Goal: Information Seeking & Learning: Learn about a topic

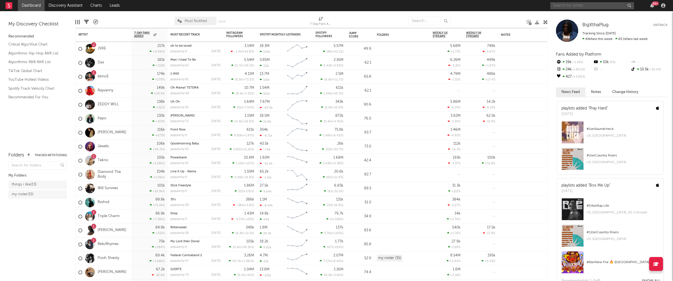
click at [565, 5] on input "text" at bounding box center [593, 5] width 84 height 7
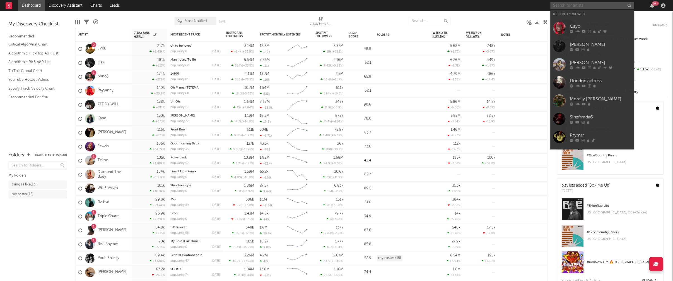
paste input "Kinoftw"
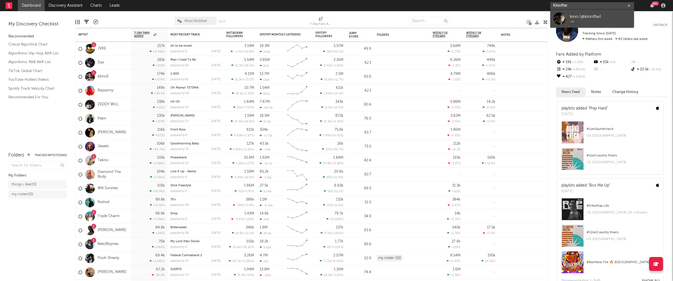
type input "Kinoftw"
click at [588, 17] on div "kino (@kinoftw)" at bounding box center [600, 16] width 61 height 7
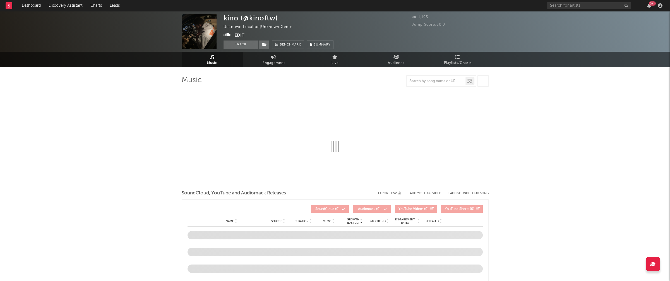
select select "1w"
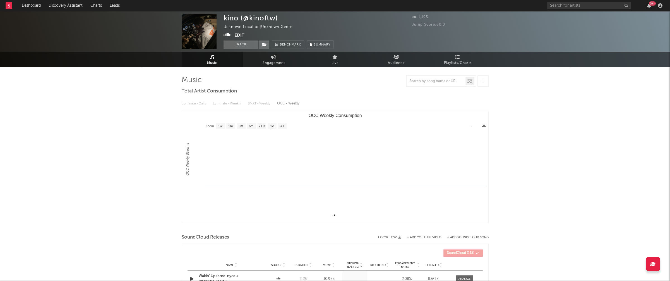
click at [227, 33] on icon at bounding box center [227, 35] width 7 height 6
click at [565, 8] on input "text" at bounding box center [589, 5] width 84 height 7
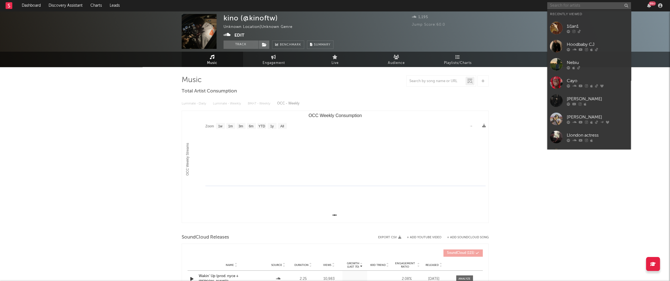
paste input "JIG LeFrost"
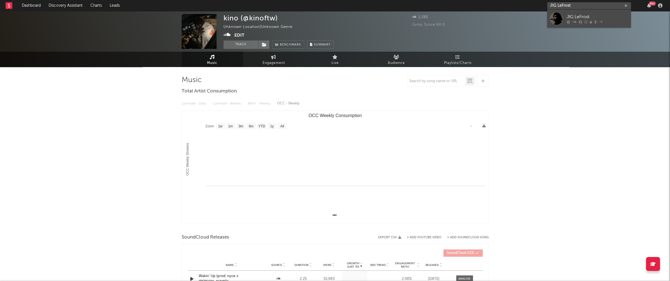
type input "JIG LeFrost"
click at [586, 17] on div "JIG LeFrost" at bounding box center [597, 16] width 61 height 7
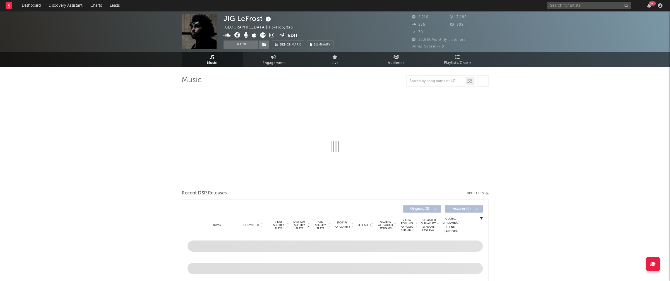
select select "1w"
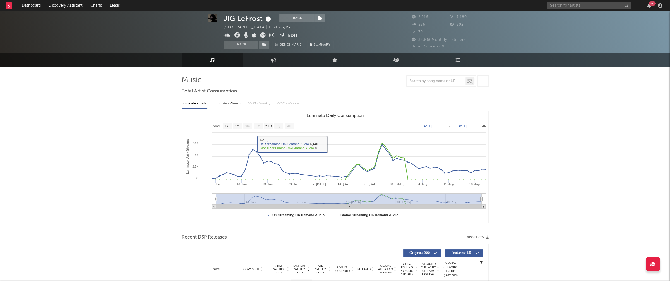
scroll to position [81, 0]
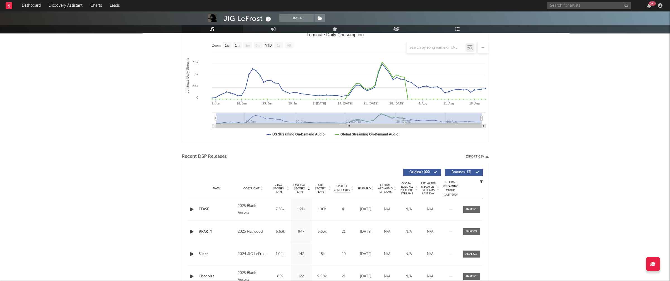
click at [191, 208] on icon "button" at bounding box center [192, 209] width 6 height 7
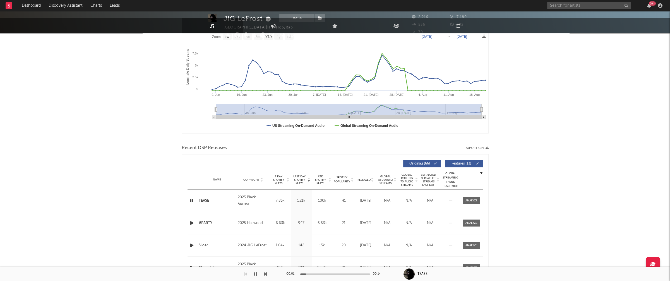
scroll to position [90, 0]
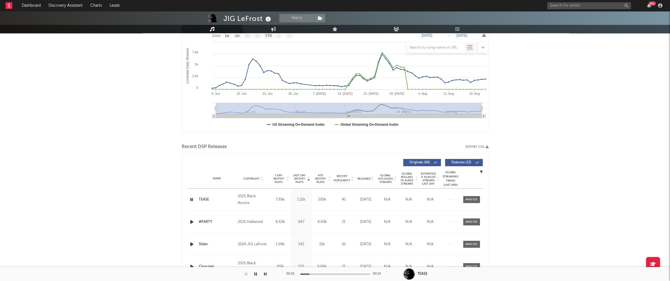
click at [192, 199] on icon "button" at bounding box center [191, 199] width 5 height 7
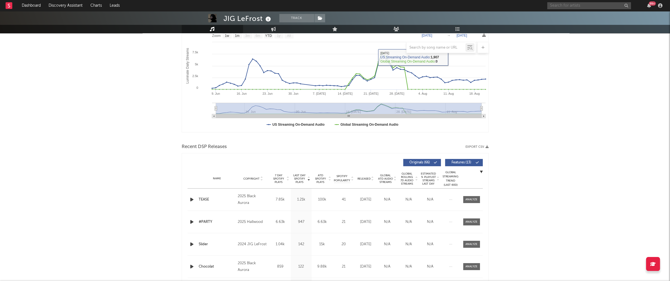
click at [549, 4] on input "text" at bounding box center [589, 5] width 84 height 7
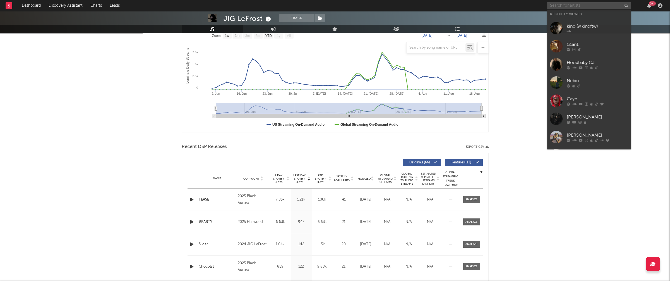
paste input "Stikkhead"
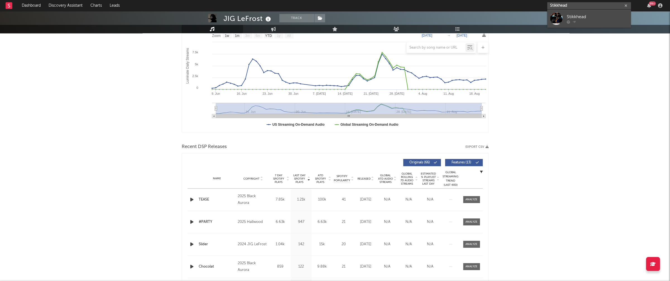
type input "Stikkhead"
click at [579, 14] on div "Stikkhead" at bounding box center [597, 16] width 61 height 7
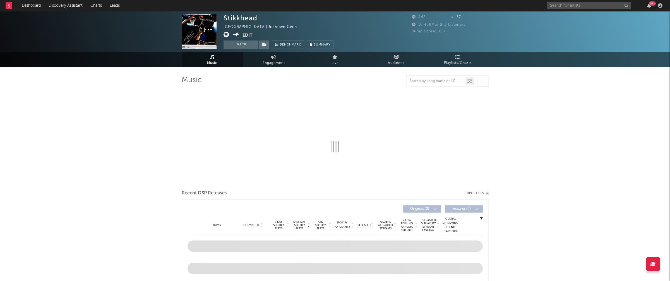
select select "1w"
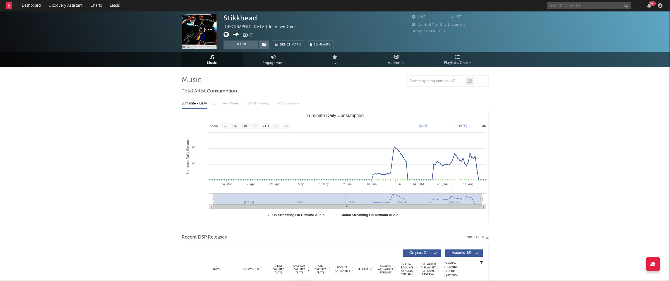
click at [585, 5] on input "text" at bounding box center [589, 5] width 84 height 7
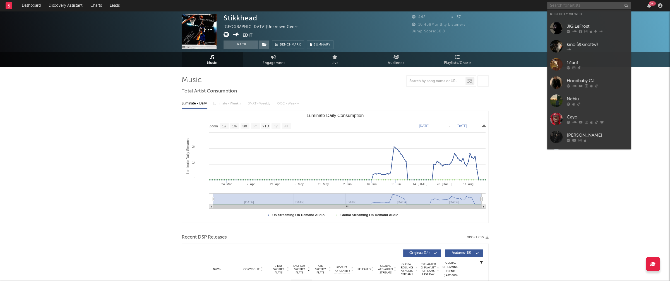
paste input "gothamrok"
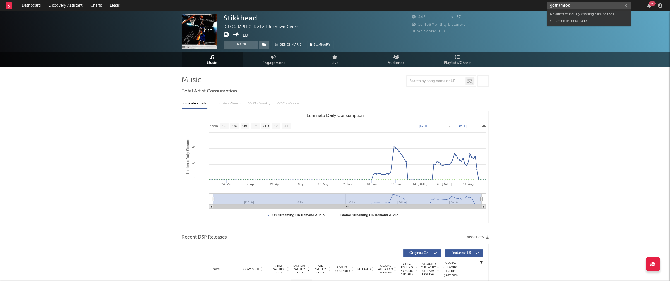
click at [571, 7] on input "gothamrok" at bounding box center [589, 5] width 84 height 7
paste input "ksuuvi"
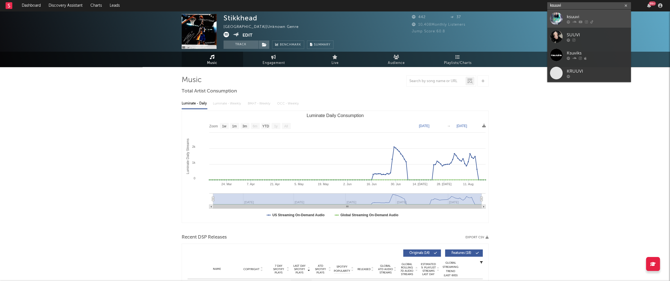
type input "ksuuvi"
click at [585, 15] on div "ksuuvi" at bounding box center [597, 16] width 61 height 7
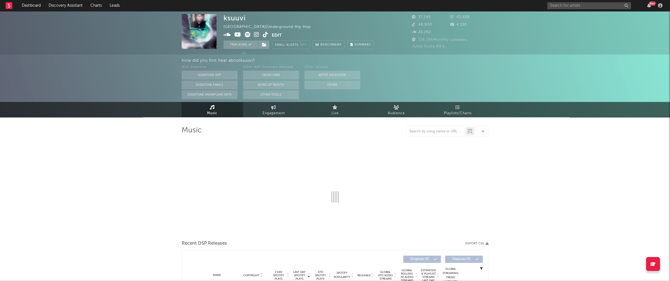
select select "6m"
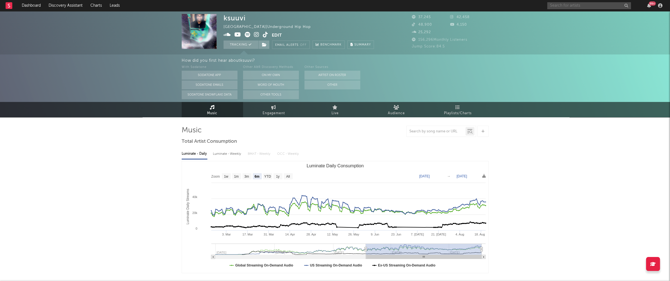
click at [568, 5] on input "text" at bounding box center [589, 5] width 84 height 7
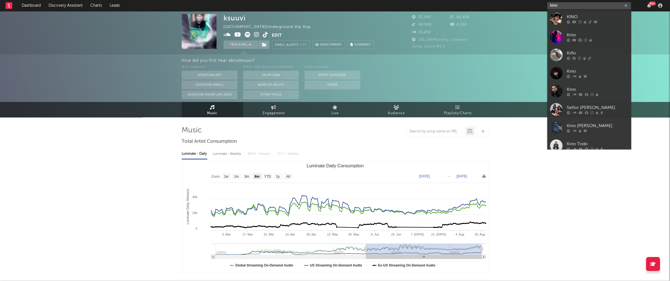
drag, startPoint x: 563, startPoint y: 5, endPoint x: 553, endPoint y: 5, distance: 10.9
click at [553, 5] on input "kino" at bounding box center [589, 5] width 84 height 7
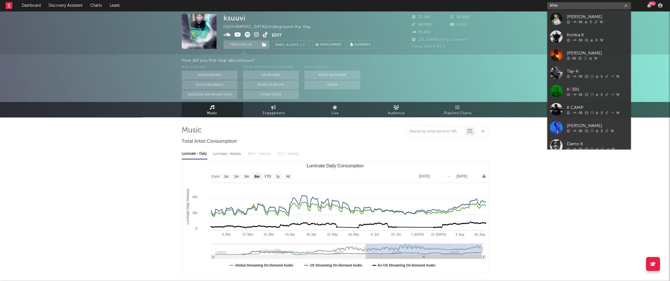
click at [561, 4] on input "k!no" at bounding box center [589, 5] width 84 height 7
paste input "https://open.spotify.com/artist/1dHcJc1Gq7dbyOm9cIiy81?si=ifP5yKVyQgaPknAtd_AI7Q"
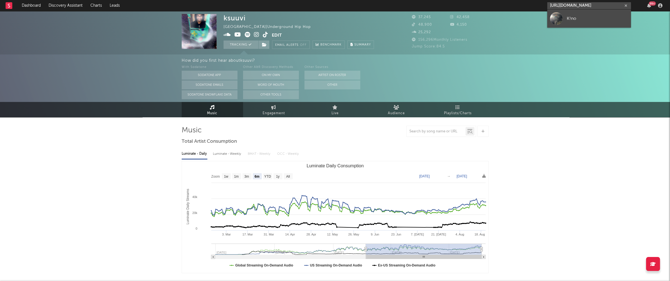
type input "https://open.spotify.com/artist/1dHcJc1Gq7dbyOm9cIiy81?si=ifP5yKVyQgaPknAtd_AI7Q"
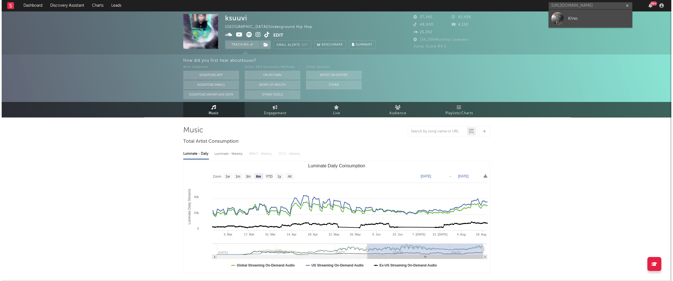
scroll to position [0, 0]
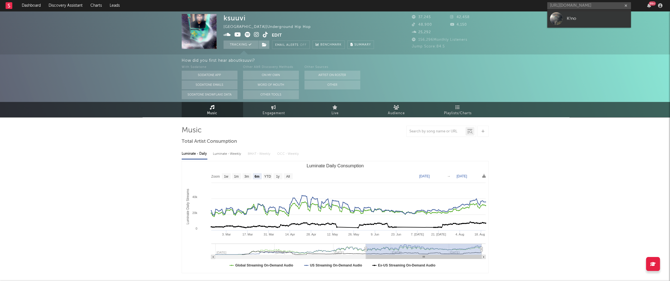
click at [579, 19] on div "K!no" at bounding box center [597, 18] width 61 height 7
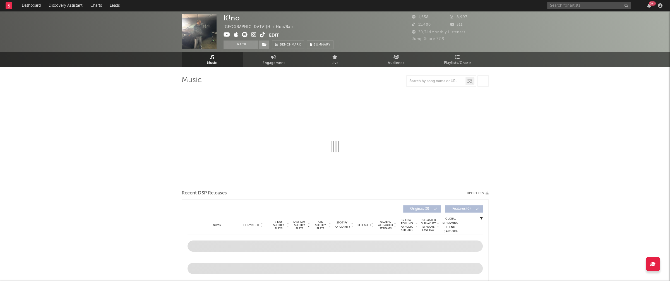
select select "1w"
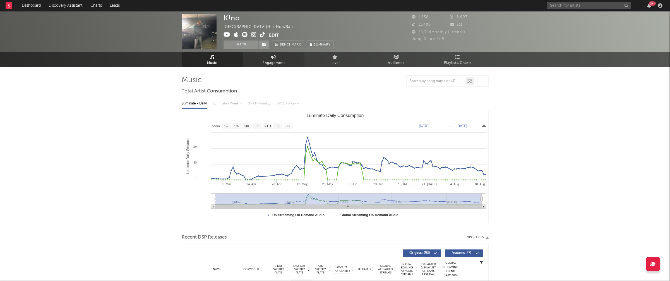
click at [268, 60] on span "Engagement" at bounding box center [274, 63] width 22 height 7
select select "1w"
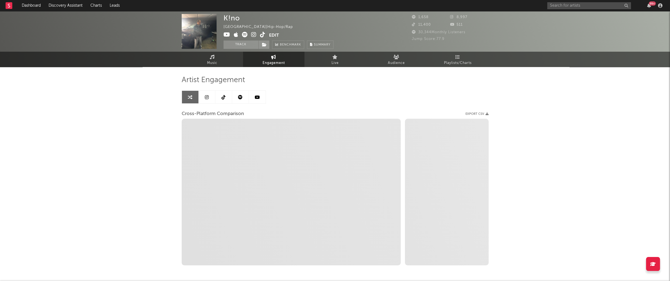
select select "1m"
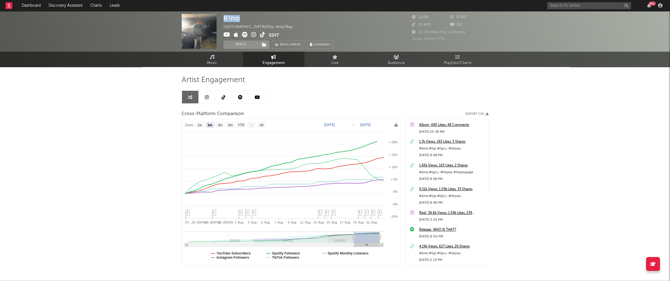
drag, startPoint x: 227, startPoint y: 18, endPoint x: 241, endPoint y: 20, distance: 13.7
click at [241, 20] on div "K!no United States | Hip-Hop/Rap Edit Track Benchmark Summary" at bounding box center [279, 31] width 110 height 35
copy div "K!no"
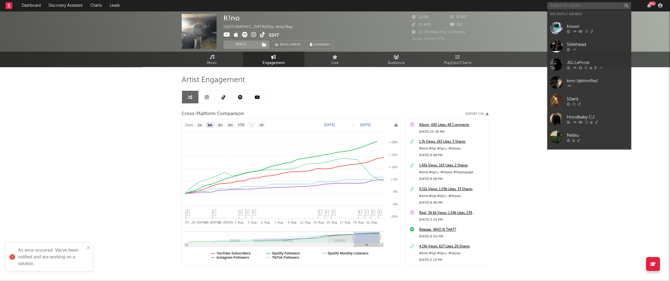
click at [592, 8] on input "text" at bounding box center [589, 5] width 84 height 7
paste input "BTD SPECTRE"
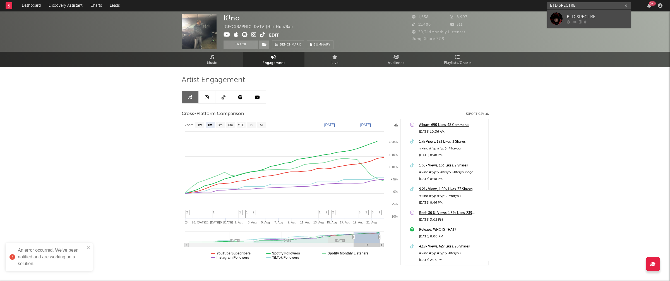
type input "BTD SPECTRE"
click at [583, 14] on div "BTD SPECTRE" at bounding box center [597, 16] width 61 height 7
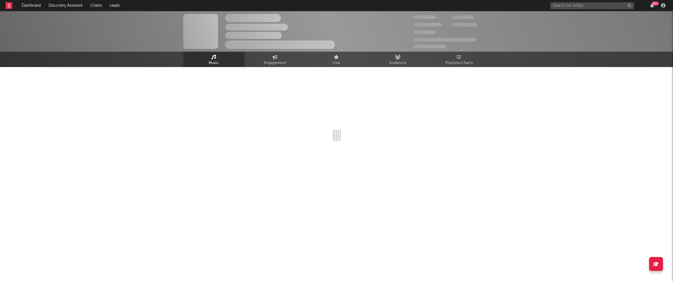
select select "6m"
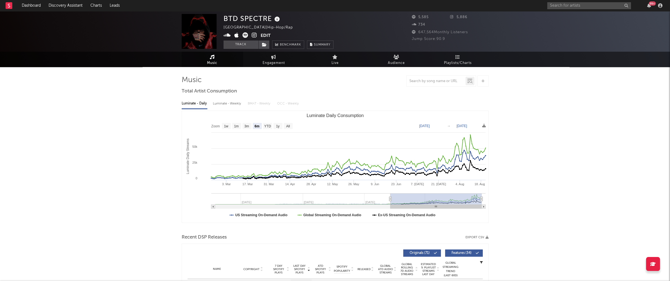
click at [231, 105] on div "Luminate - Weekly" at bounding box center [227, 103] width 29 height 9
select select "6m"
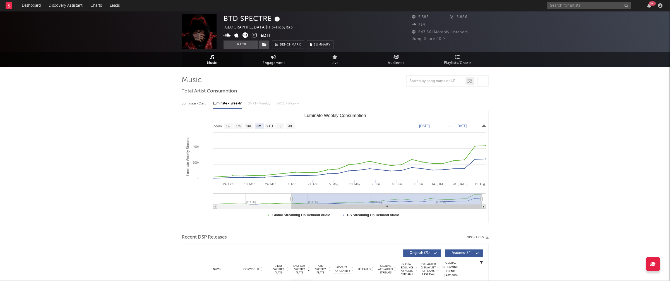
click at [272, 62] on span "Engagement" at bounding box center [274, 63] width 22 height 7
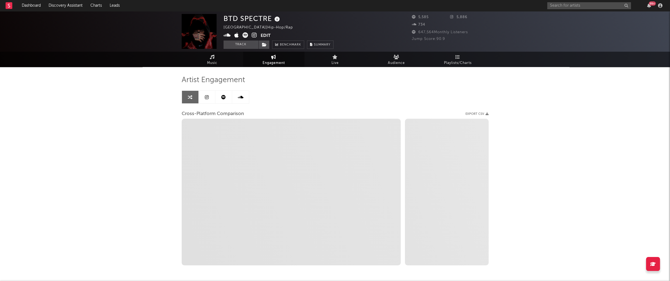
select select "1w"
select select "1m"
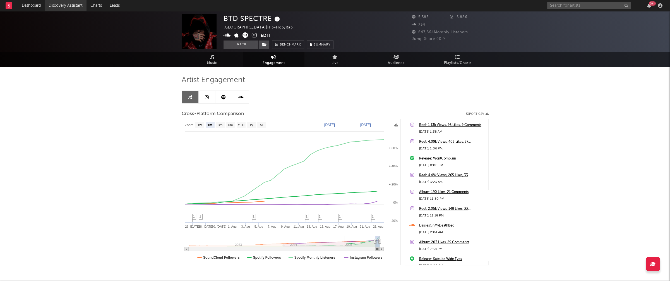
click at [59, 6] on link "Discovery Assistant" at bounding box center [66, 5] width 42 height 11
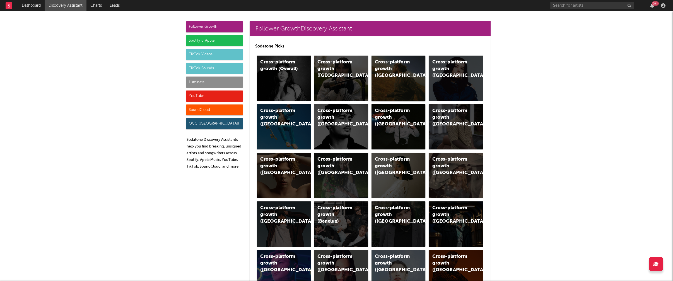
click at [392, 63] on div "Cross-platform growth (US)" at bounding box center [394, 69] width 38 height 20
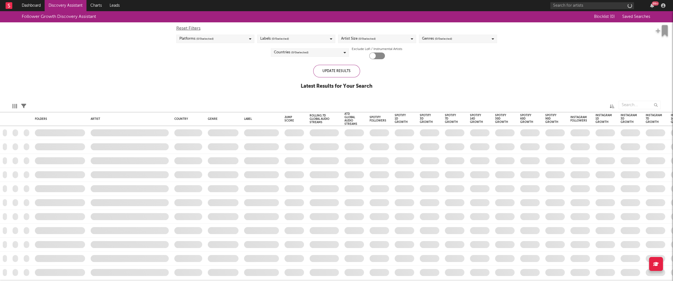
checkbox input "true"
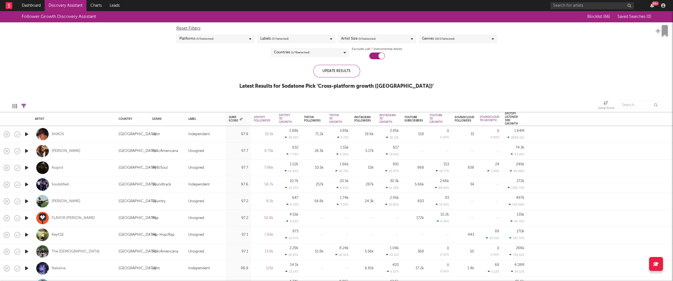
click at [405, 39] on div "Artist Size ( 5 / 5 selected)" at bounding box center [377, 39] width 78 height 8
drag, startPoint x: 356, startPoint y: 101, endPoint x: 353, endPoint y: 93, distance: 8.2
click at [356, 102] on div "Enormous" at bounding box center [380, 102] width 65 height 7
click at [341, 102] on input "Enormous" at bounding box center [341, 102] width 0 height 7
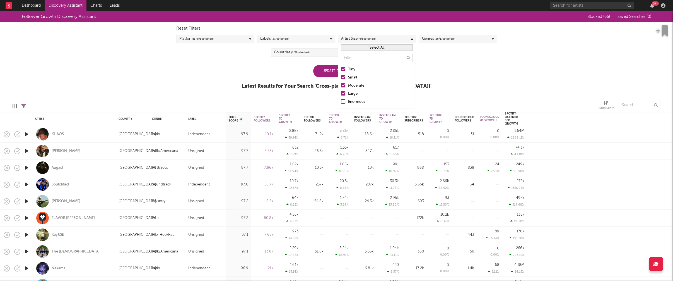
click at [353, 93] on div "Large" at bounding box center [380, 93] width 65 height 7
click at [341, 93] on input "Large" at bounding box center [341, 93] width 0 height 7
click at [356, 82] on div "Tiny Small Moderate Large Enormous" at bounding box center [377, 85] width 78 height 45
click at [356, 84] on div "Moderate" at bounding box center [380, 85] width 65 height 7
click at [341, 84] on input "Moderate" at bounding box center [341, 85] width 0 height 7
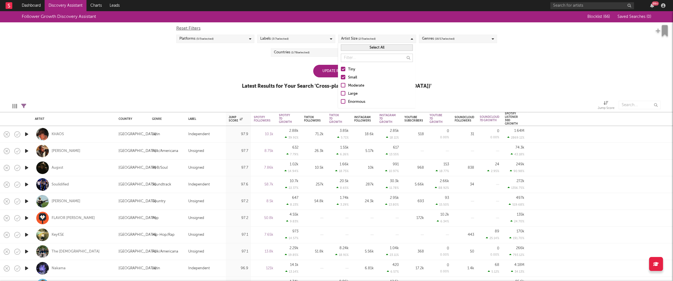
click at [352, 75] on div "Small" at bounding box center [380, 77] width 65 height 7
click at [341, 75] on input "Small" at bounding box center [341, 77] width 0 height 7
click at [324, 69] on div "Update Results" at bounding box center [336, 71] width 47 height 13
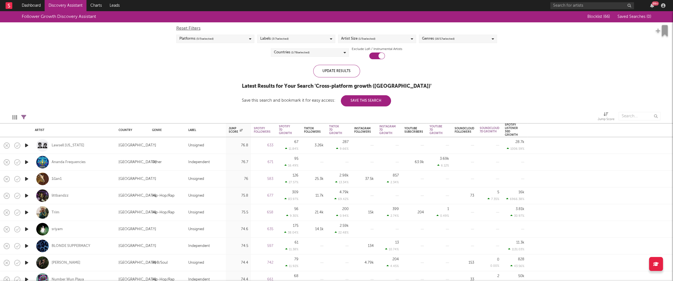
click at [333, 54] on div "Countries ( 1 / 78 selected)" at bounding box center [310, 52] width 78 height 8
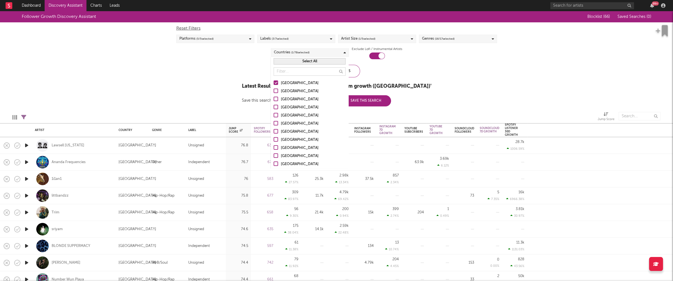
click at [289, 92] on div "Australia" at bounding box center [313, 91] width 65 height 7
click at [274, 92] on input "Australia" at bounding box center [274, 91] width 0 height 7
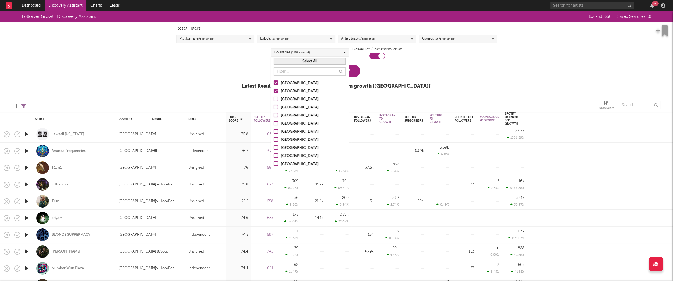
click at [288, 98] on div "Canada" at bounding box center [313, 99] width 65 height 7
click at [274, 98] on input "Canada" at bounding box center [274, 99] width 0 height 7
click at [288, 107] on div "United Kingdom" at bounding box center [313, 107] width 65 height 7
click at [274, 107] on input "United Kingdom" at bounding box center [274, 107] width 0 height 7
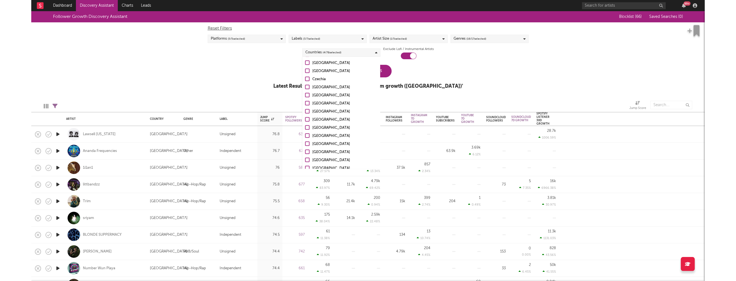
scroll to position [544, 0]
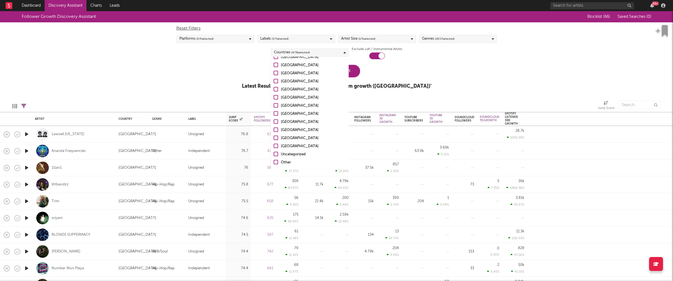
click at [290, 157] on div "Uncategorized" at bounding box center [313, 154] width 65 height 7
click at [274, 157] on input "Uncategorized" at bounding box center [274, 154] width 0 height 7
click at [288, 162] on div "Other" at bounding box center [313, 162] width 65 height 7
click at [274, 162] on input "Other" at bounding box center [274, 162] width 0 height 7
click at [222, 104] on div at bounding box center [168, 105] width 277 height 14
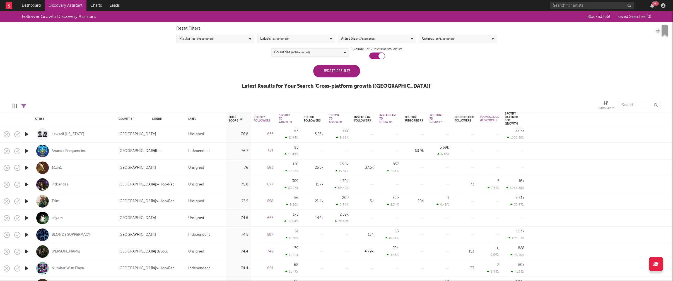
click at [338, 72] on div "Update Results" at bounding box center [336, 71] width 47 height 13
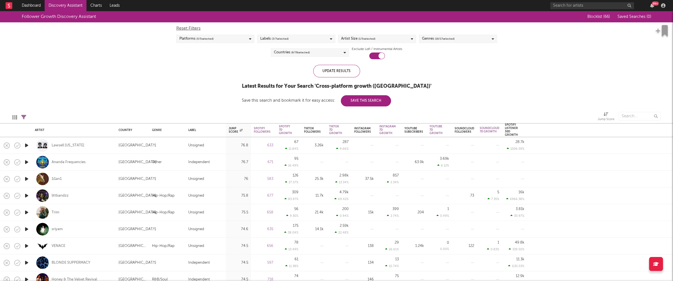
click at [320, 53] on div "Countries ( 6 / 78 selected)" at bounding box center [310, 52] width 78 height 8
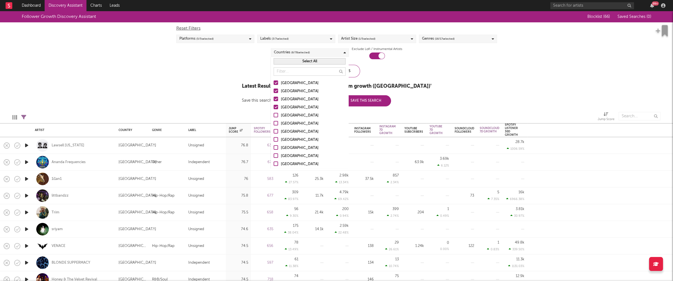
click at [313, 62] on button "Select All" at bounding box center [310, 61] width 72 height 6
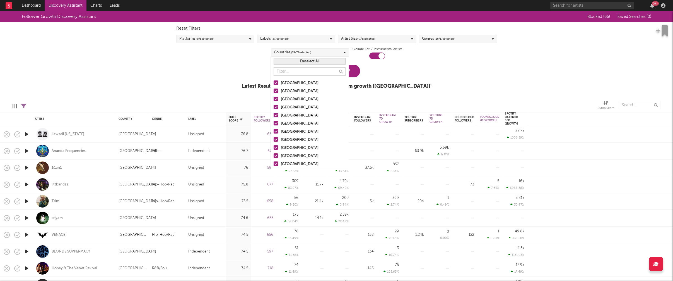
click at [212, 75] on div "Follower Growth Discovery Assistant Blocklist ( 66 ) Saved Searches ( 0 ) Reset…" at bounding box center [336, 53] width 673 height 84
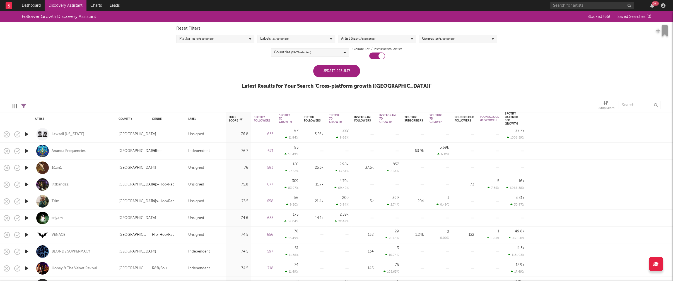
click at [345, 71] on div "Update Results" at bounding box center [336, 71] width 47 height 13
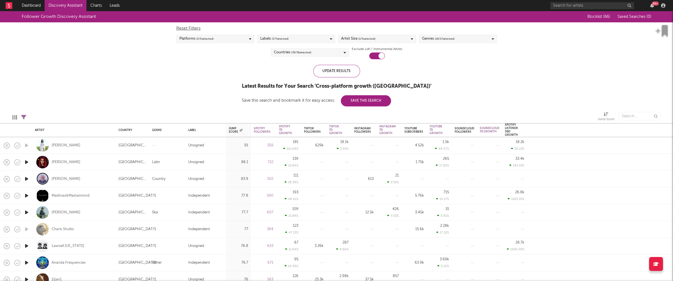
click at [372, 38] on span "( 1 / 5 selected)" at bounding box center [367, 38] width 17 height 7
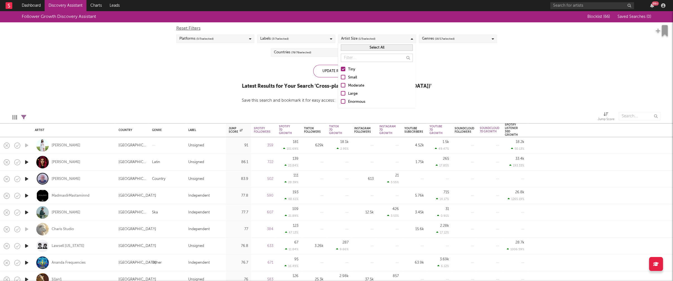
click at [354, 77] on div "Small" at bounding box center [380, 77] width 65 height 7
click at [341, 77] on input "Small" at bounding box center [341, 77] width 0 height 7
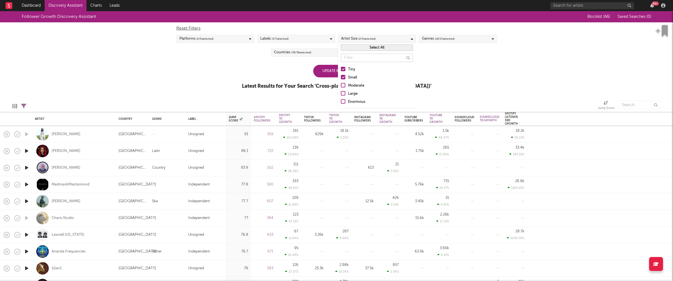
click at [352, 69] on div "Tiny" at bounding box center [380, 69] width 65 height 7
click at [341, 69] on input "Tiny" at bounding box center [341, 69] width 0 height 7
click at [268, 71] on div "Update Results Latest Results for Your Search ' Cross-platform growth (US) '" at bounding box center [337, 80] width 190 height 30
click at [311, 55] on span "( 78 / 78 selected)" at bounding box center [301, 52] width 20 height 7
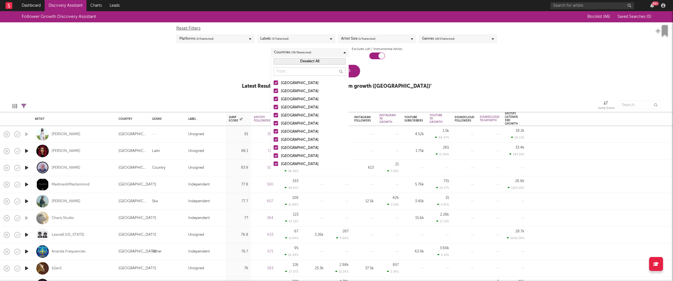
click at [314, 61] on button "Deselect All" at bounding box center [310, 61] width 72 height 6
click at [289, 83] on div "United States" at bounding box center [313, 83] width 65 height 7
click at [274, 83] on input "United States" at bounding box center [274, 83] width 0 height 7
click at [289, 91] on div "Australia" at bounding box center [313, 91] width 65 height 7
click at [274, 91] on input "Australia" at bounding box center [274, 91] width 0 height 7
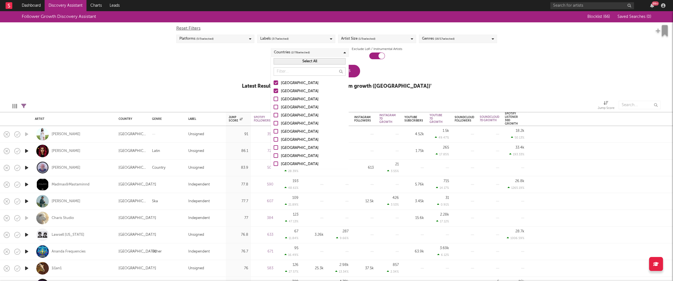
click at [287, 99] on div "Canada" at bounding box center [313, 99] width 65 height 7
click at [274, 99] on input "Canada" at bounding box center [274, 99] width 0 height 7
click at [288, 106] on div "United Kingdom" at bounding box center [313, 107] width 65 height 7
click at [274, 106] on input "United Kingdom" at bounding box center [274, 107] width 0 height 7
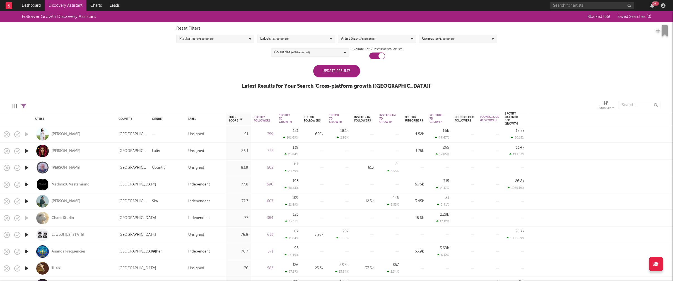
click at [456, 74] on div "Follower Growth Discovery Assistant Blocklist ( 66 ) Saved Searches ( 0 ) Reset…" at bounding box center [336, 53] width 673 height 84
click at [337, 72] on div "Update Results" at bounding box center [336, 71] width 47 height 13
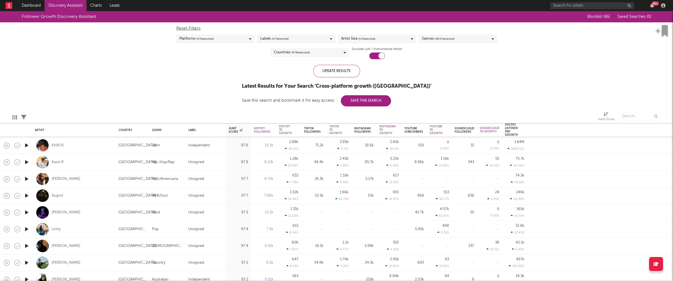
click at [469, 37] on div "Genres ( 16 / 17 selected)" at bounding box center [458, 39] width 78 height 8
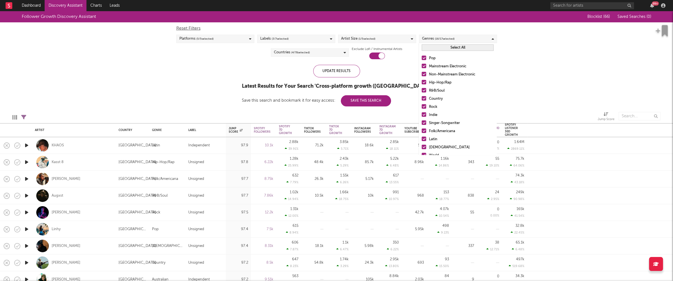
click at [460, 50] on button "Select All" at bounding box center [458, 47] width 72 height 6
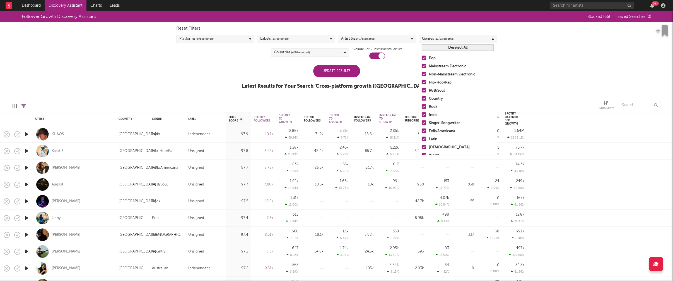
click at [459, 48] on button "Deselect All" at bounding box center [458, 47] width 72 height 6
click at [447, 83] on div "Hip-Hop/Rap" at bounding box center [461, 82] width 65 height 7
click at [422, 83] on input "Hip-Hop/Rap" at bounding box center [422, 82] width 0 height 7
click at [440, 92] on div "R&B/Soul" at bounding box center [461, 90] width 65 height 7
click at [422, 92] on input "R&B/Soul" at bounding box center [422, 90] width 0 height 7
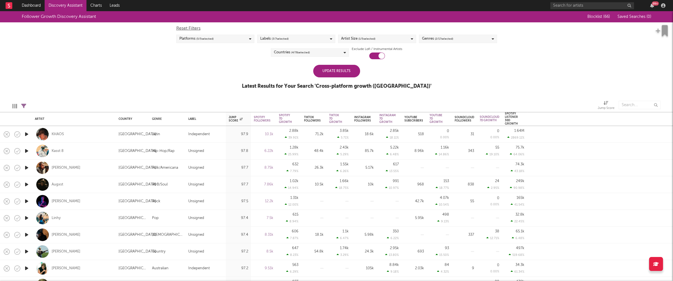
click at [339, 73] on div "Update Results" at bounding box center [336, 71] width 47 height 13
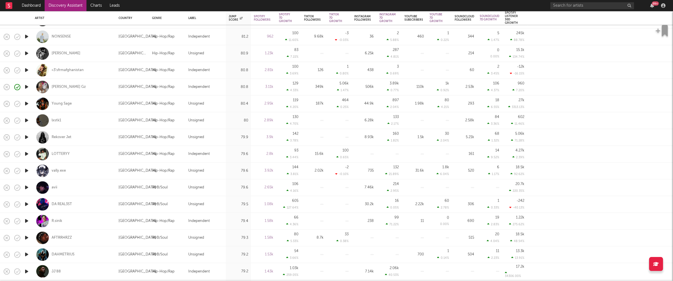
click at [26, 170] on icon "button" at bounding box center [27, 170] width 6 height 7
click at [26, 170] on icon "button" at bounding box center [26, 170] width 5 height 7
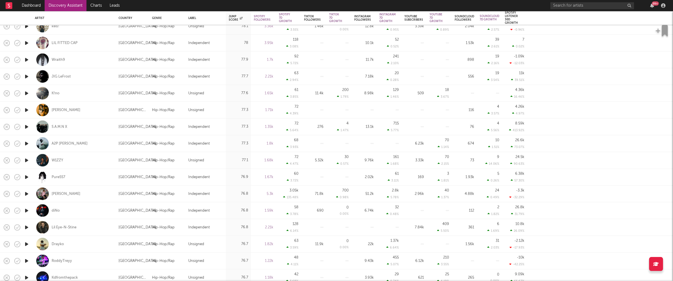
click at [26, 176] on icon "button" at bounding box center [27, 176] width 6 height 7
click at [26, 176] on icon "button" at bounding box center [26, 176] width 5 height 7
click at [27, 193] on icon "button" at bounding box center [27, 193] width 6 height 7
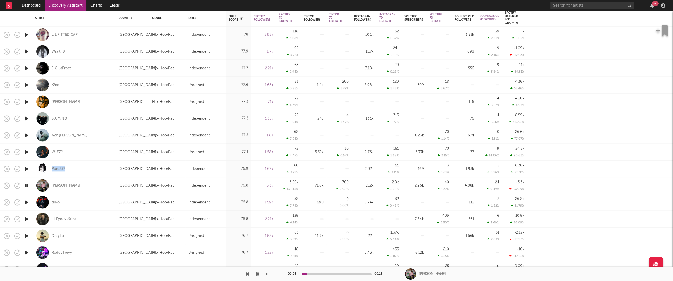
click at [27, 201] on icon "button" at bounding box center [27, 202] width 6 height 7
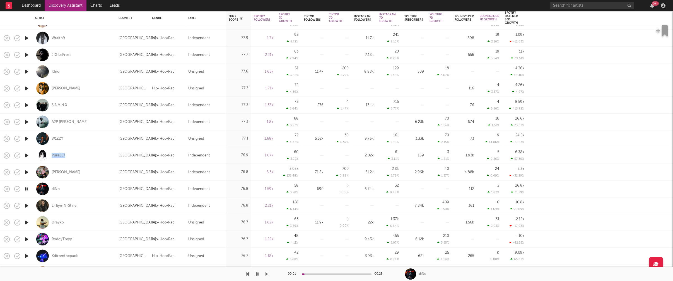
click at [26, 204] on icon "button" at bounding box center [27, 205] width 6 height 7
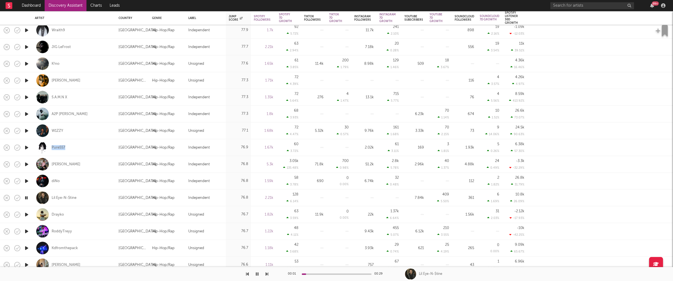
click at [27, 214] on icon "button" at bounding box center [27, 214] width 6 height 7
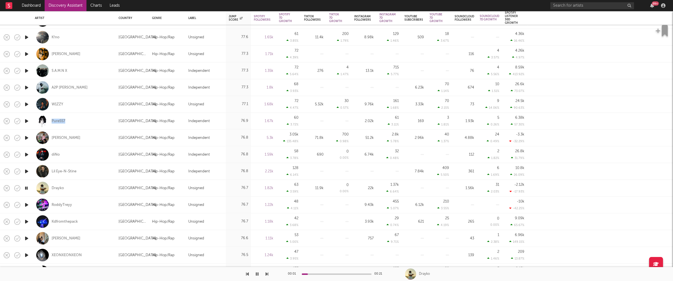
click at [27, 221] on icon "button" at bounding box center [27, 221] width 6 height 7
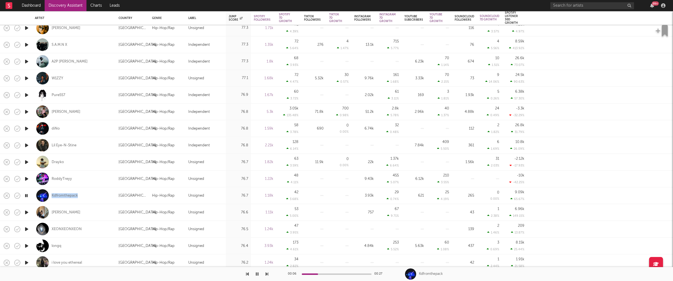
click at [27, 212] on icon "button" at bounding box center [27, 211] width 6 height 7
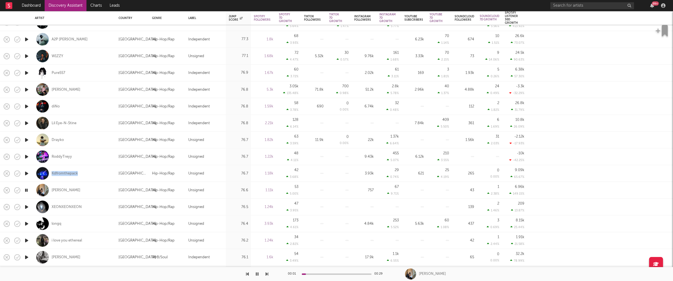
click at [27, 207] on icon "button" at bounding box center [27, 206] width 6 height 7
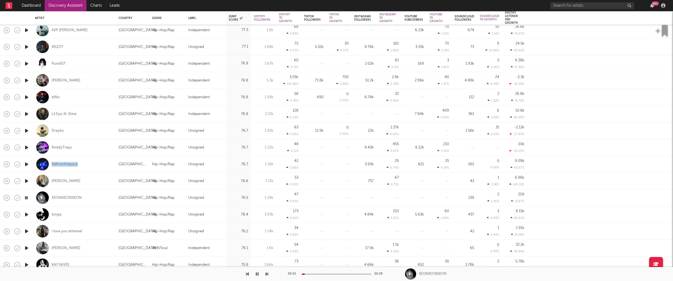
click at [26, 215] on icon "button" at bounding box center [27, 214] width 6 height 7
click at [25, 212] on icon "button" at bounding box center [26, 213] width 5 height 7
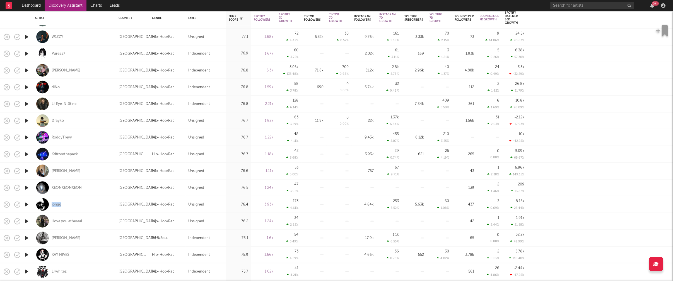
click at [28, 221] on icon "button" at bounding box center [27, 220] width 6 height 7
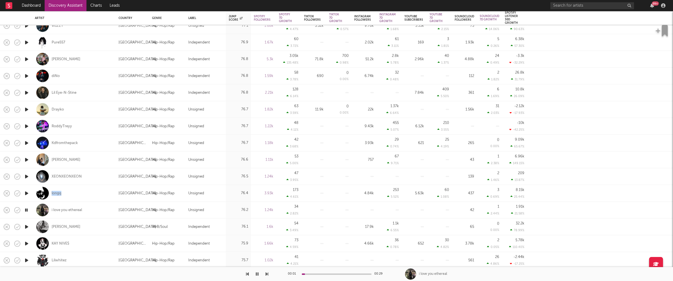
click at [27, 225] on icon "button" at bounding box center [27, 226] width 6 height 7
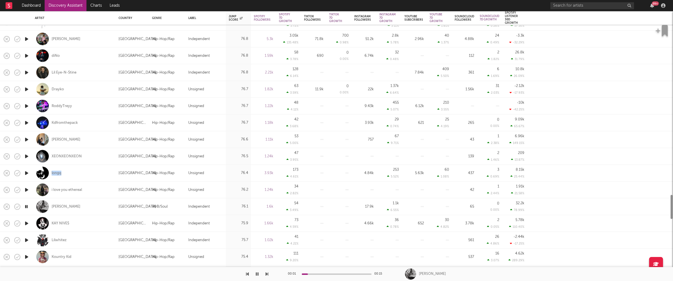
click at [27, 224] on icon "button" at bounding box center [27, 223] width 6 height 7
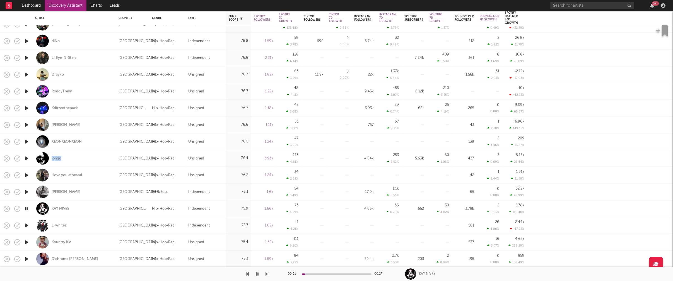
click at [27, 224] on icon "button" at bounding box center [27, 225] width 6 height 7
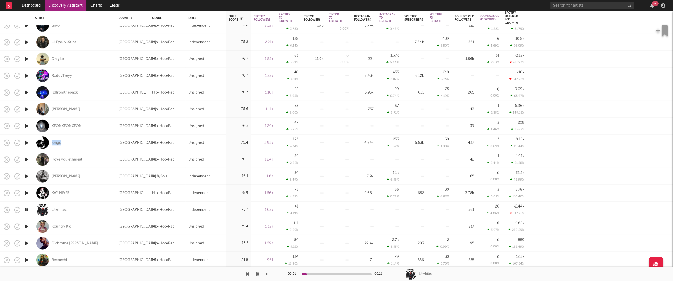
click at [27, 226] on icon "button" at bounding box center [27, 226] width 6 height 7
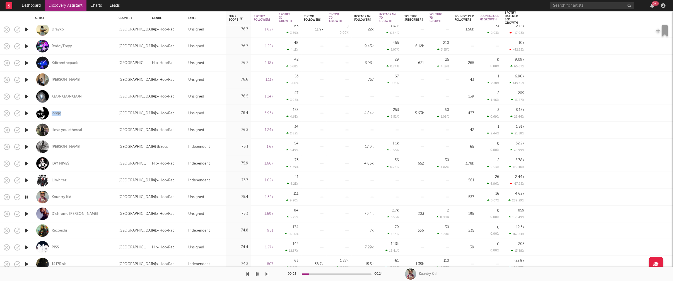
click at [27, 213] on icon "button" at bounding box center [27, 213] width 6 height 7
click at [26, 230] on icon "button" at bounding box center [27, 230] width 6 height 7
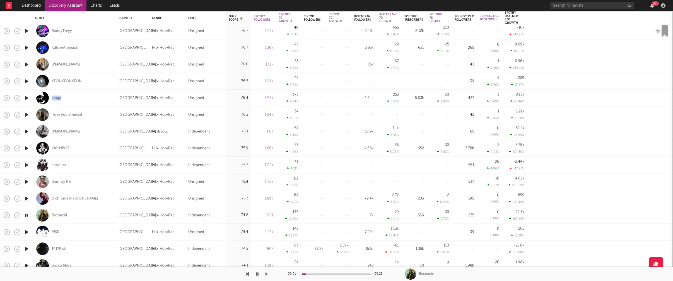
click at [27, 231] on icon "button" at bounding box center [27, 231] width 6 height 7
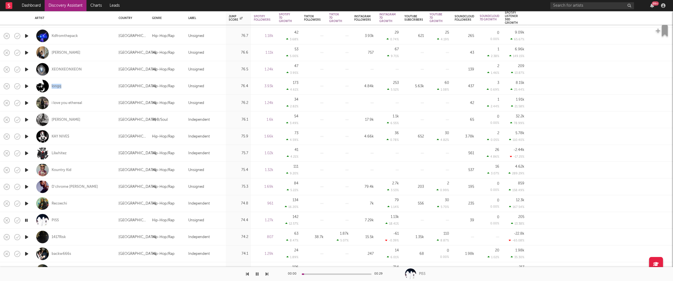
click at [27, 236] on icon "button" at bounding box center [27, 236] width 6 height 7
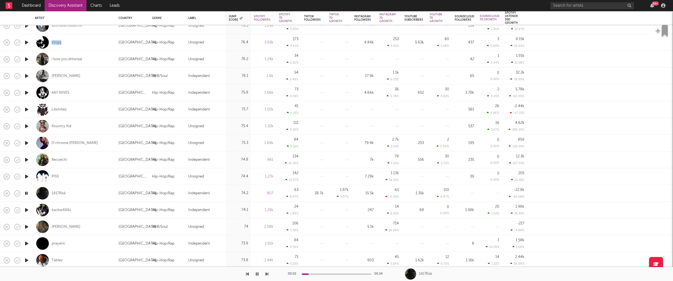
click at [26, 208] on icon "button" at bounding box center [27, 209] width 6 height 7
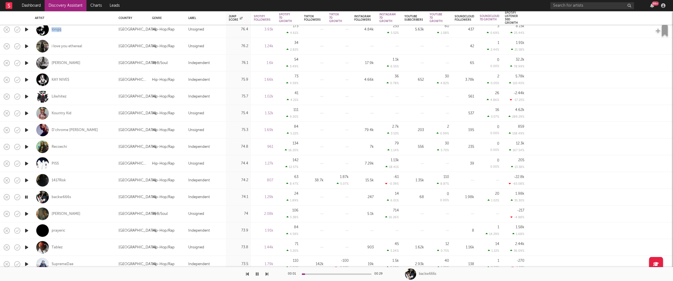
click at [26, 214] on icon "button" at bounding box center [27, 213] width 6 height 7
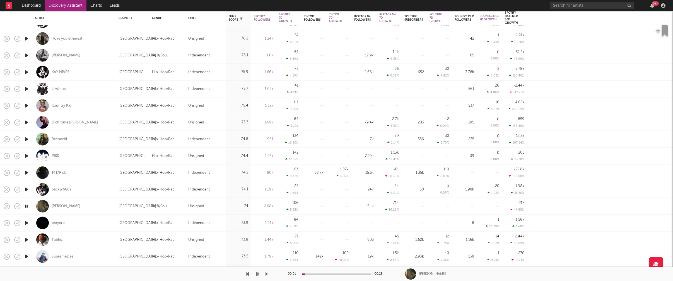
click at [26, 222] on icon "button" at bounding box center [27, 222] width 6 height 7
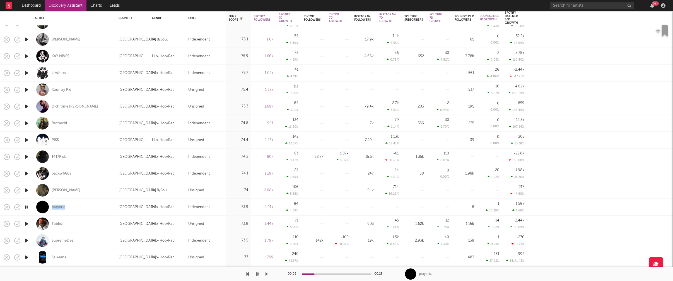
click at [26, 222] on icon "button" at bounding box center [27, 223] width 6 height 7
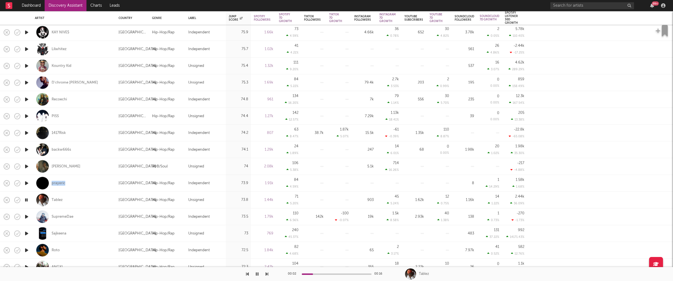
click at [27, 215] on icon "button" at bounding box center [27, 216] width 6 height 7
click at [25, 215] on icon "button" at bounding box center [26, 216] width 5 height 7
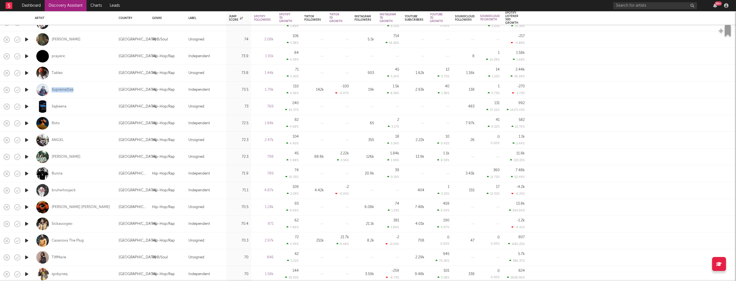
click at [28, 190] on icon "button" at bounding box center [27, 190] width 6 height 7
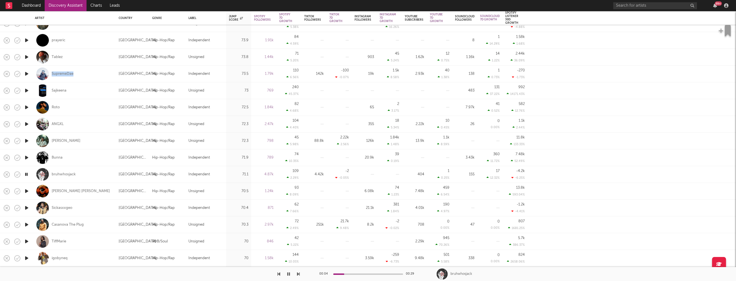
click at [26, 190] on icon "button" at bounding box center [27, 191] width 6 height 7
click at [25, 210] on icon "button" at bounding box center [27, 207] width 6 height 7
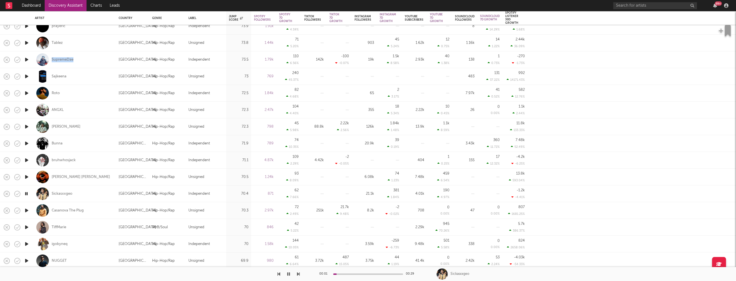
click at [28, 210] on icon "button" at bounding box center [27, 210] width 6 height 7
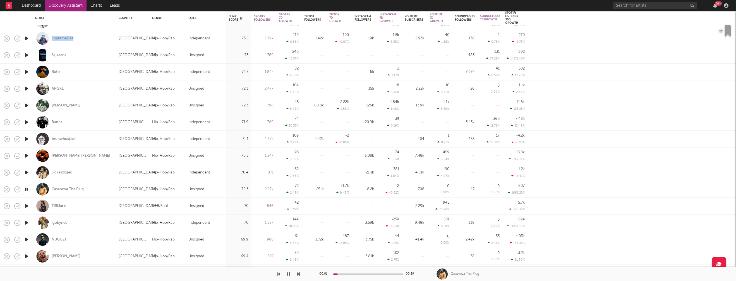
click at [27, 204] on icon "button" at bounding box center [27, 205] width 6 height 7
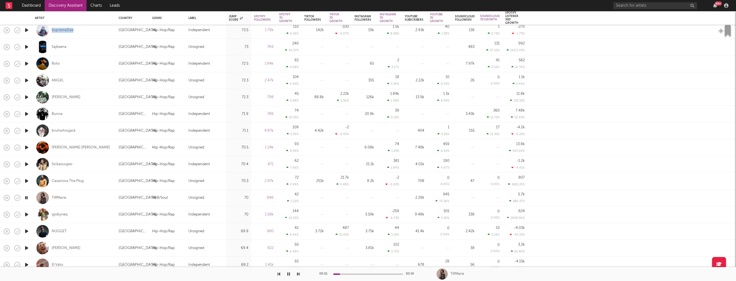
click at [26, 213] on icon "button" at bounding box center [27, 214] width 6 height 7
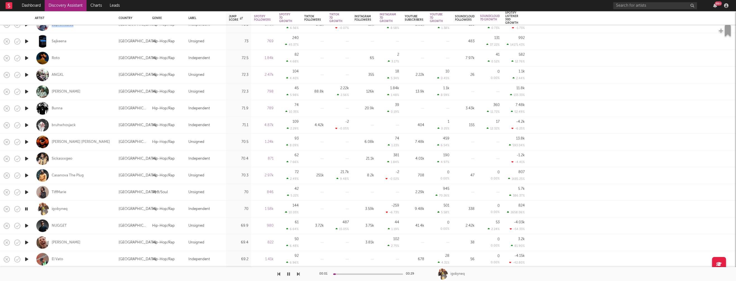
click at [27, 225] on icon "button" at bounding box center [27, 225] width 6 height 7
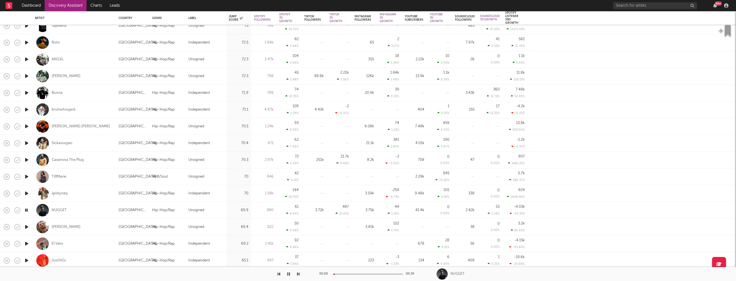
click at [27, 225] on icon "button" at bounding box center [27, 226] width 6 height 7
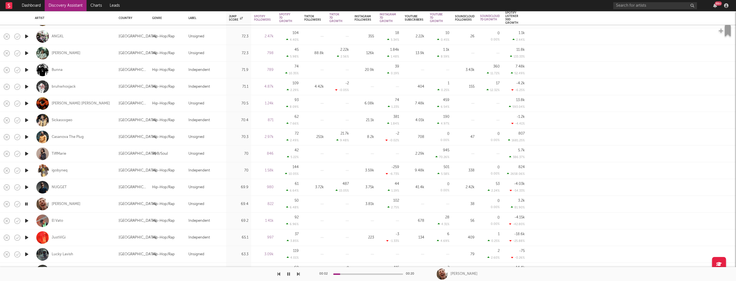
click at [27, 220] on icon "button" at bounding box center [27, 220] width 6 height 7
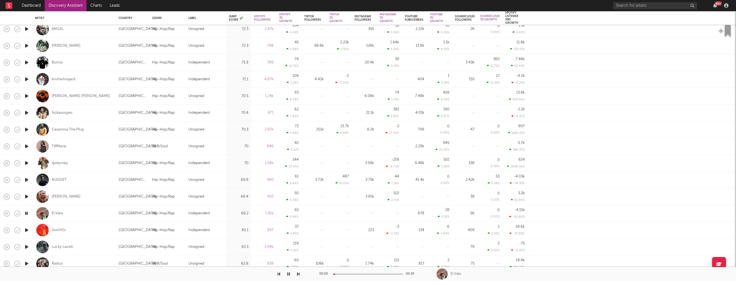
click at [27, 229] on icon "button" at bounding box center [27, 229] width 6 height 7
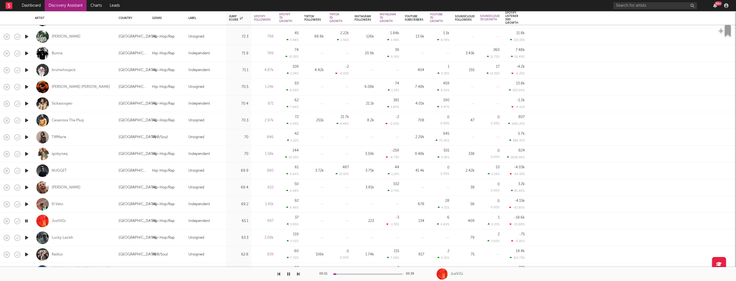
click at [26, 237] on icon "button" at bounding box center [27, 237] width 6 height 7
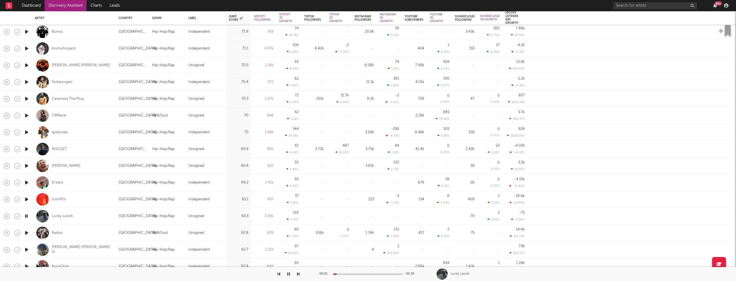
click at [27, 232] on icon "button" at bounding box center [27, 232] width 6 height 7
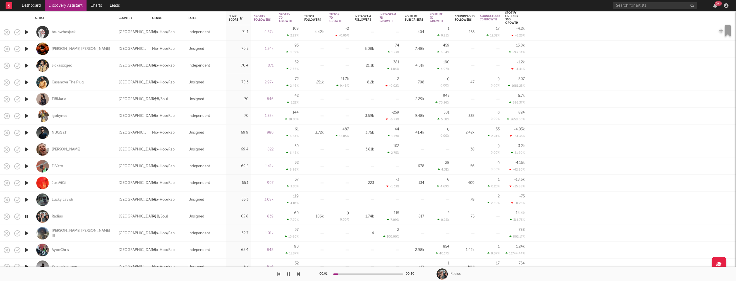
click at [27, 232] on icon "button" at bounding box center [27, 232] width 6 height 7
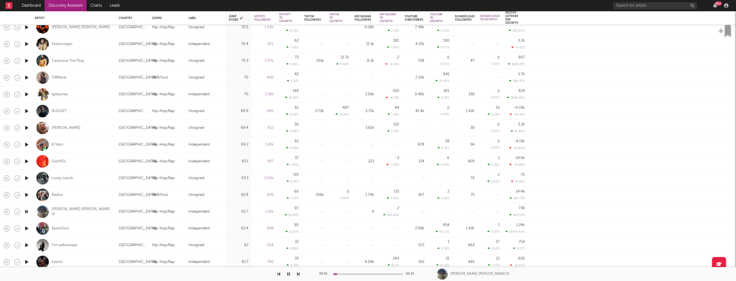
click at [27, 227] on icon "button" at bounding box center [27, 228] width 6 height 7
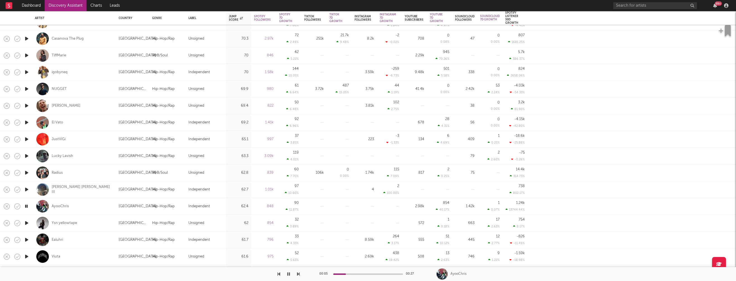
click at [26, 223] on icon "button" at bounding box center [27, 222] width 6 height 7
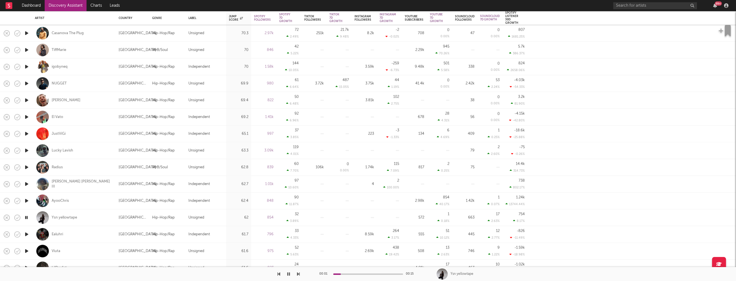
click at [25, 234] on icon "button" at bounding box center [27, 233] width 6 height 7
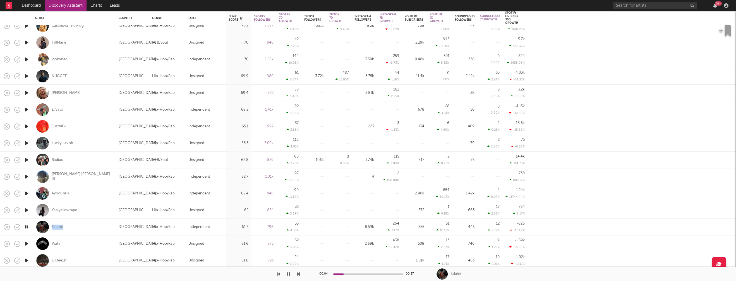
click at [27, 243] on icon "button" at bounding box center [27, 243] width 6 height 7
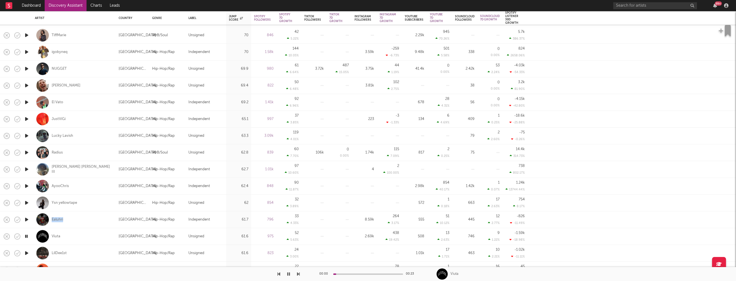
click at [27, 253] on icon "button" at bounding box center [27, 252] width 6 height 7
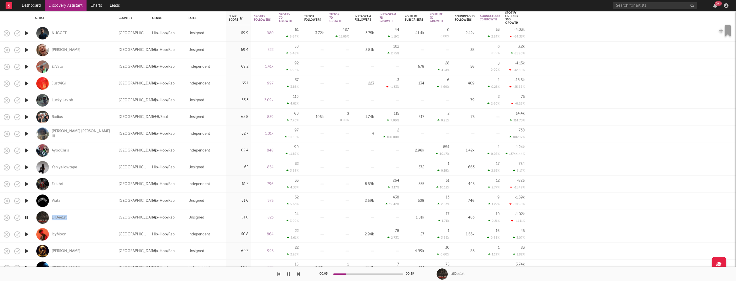
click at [27, 233] on icon "button" at bounding box center [27, 233] width 6 height 7
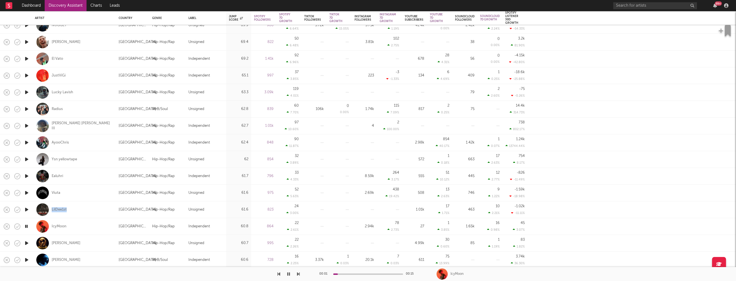
click at [28, 241] on icon "button" at bounding box center [27, 242] width 6 height 7
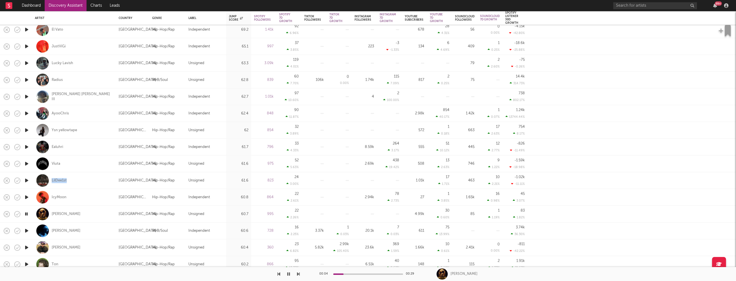
click at [26, 229] on icon "button" at bounding box center [27, 230] width 6 height 7
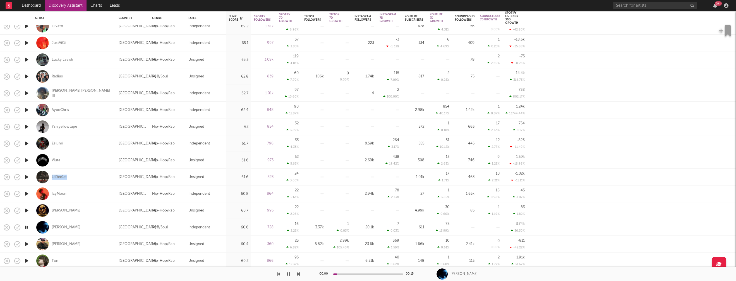
click at [27, 243] on icon "button" at bounding box center [27, 243] width 6 height 7
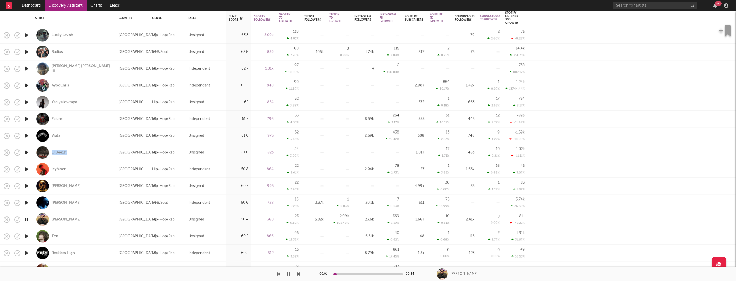
click at [27, 234] on icon "button" at bounding box center [27, 235] width 6 height 7
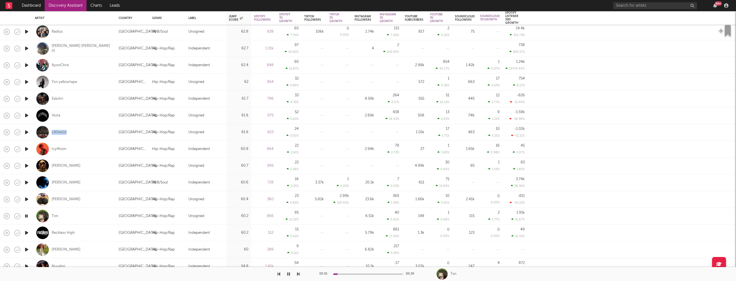
click at [28, 232] on icon "button" at bounding box center [27, 232] width 6 height 7
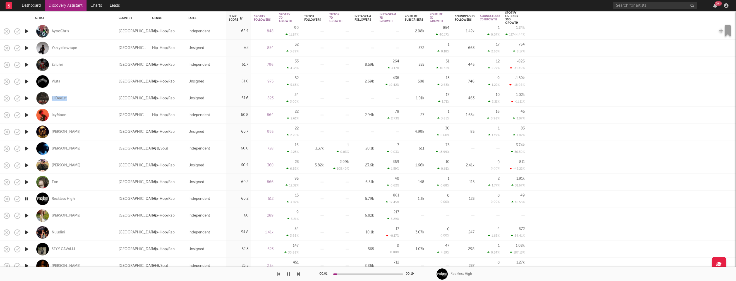
click at [28, 232] on icon "button" at bounding box center [27, 232] width 6 height 7
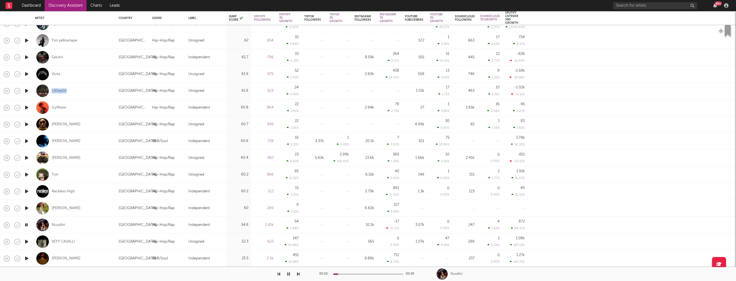
click at [27, 241] on icon "button" at bounding box center [27, 241] width 6 height 7
click at [27, 257] on icon "button" at bounding box center [27, 258] width 6 height 7
click at [27, 257] on icon "button" at bounding box center [26, 258] width 5 height 7
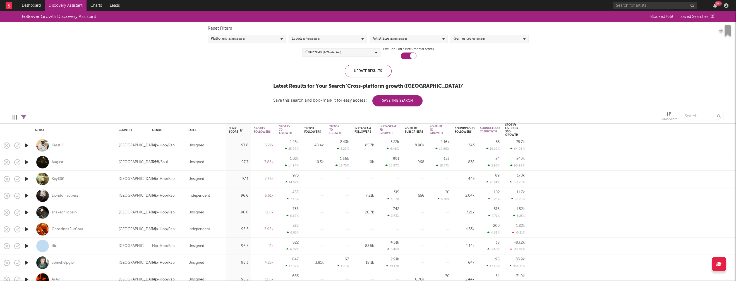
click at [413, 39] on div "Artist Size ( 1 / 5 selected)" at bounding box center [408, 39] width 78 height 8
click at [504, 67] on div "Follower Growth Discovery Assistant Blocklist ( 66 ) Saved Searches ( 0 ) Reset…" at bounding box center [368, 58] width 736 height 95
click at [502, 39] on div "Genres ( 2 / 17 selected)" at bounding box center [489, 39] width 78 height 8
click at [565, 49] on div "Follower Growth Discovery Assistant Blocklist ( 66 ) Saved Searches ( 0 ) Reset…" at bounding box center [368, 58] width 736 height 95
click at [370, 53] on div "Countries ( 4 / 78 selected)" at bounding box center [341, 52] width 78 height 8
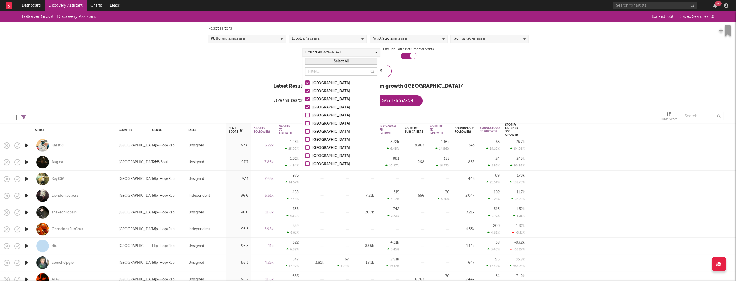
click at [342, 61] on button "Select All" at bounding box center [341, 61] width 72 height 6
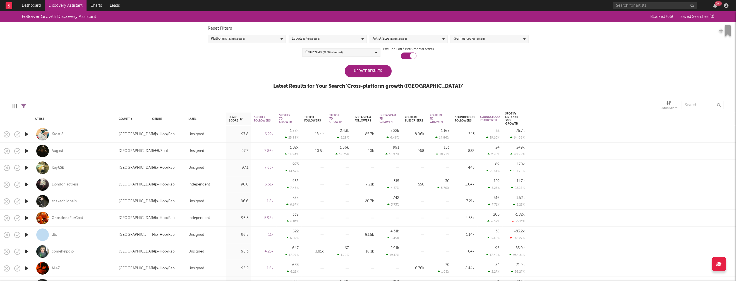
click at [260, 71] on div "Follower Growth Discovery Assistant Blocklist ( 66 ) Saved Searches ( 0 ) Reset…" at bounding box center [368, 53] width 736 height 84
click at [360, 71] on div "Update Results" at bounding box center [368, 71] width 47 height 13
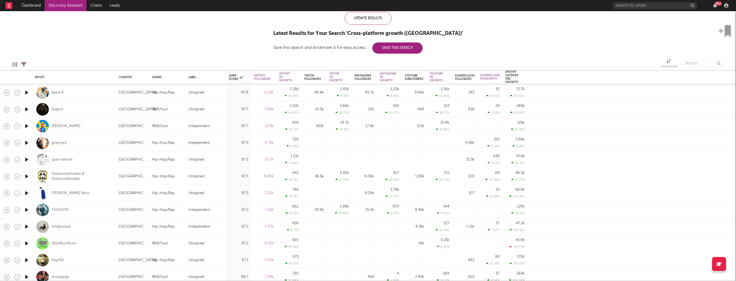
click at [27, 226] on icon "button" at bounding box center [27, 226] width 6 height 7
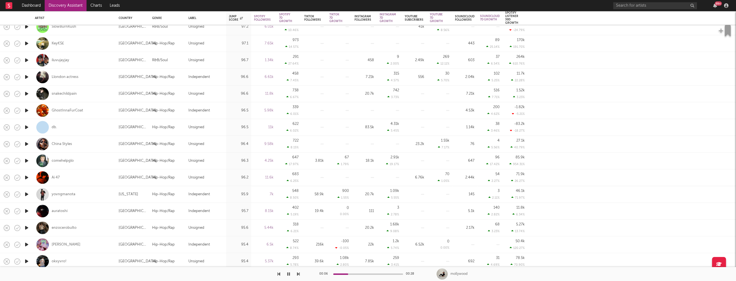
click at [27, 211] on icon "button" at bounding box center [27, 210] width 6 height 7
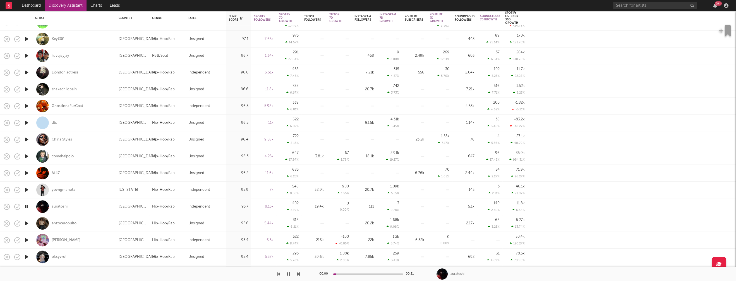
click at [27, 223] on icon "button" at bounding box center [27, 223] width 6 height 7
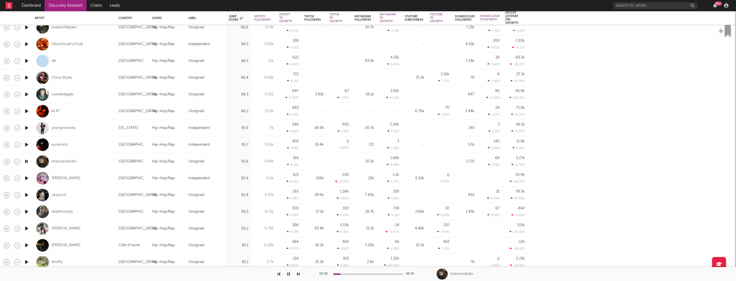
click at [27, 212] on icon "button" at bounding box center [27, 211] width 6 height 7
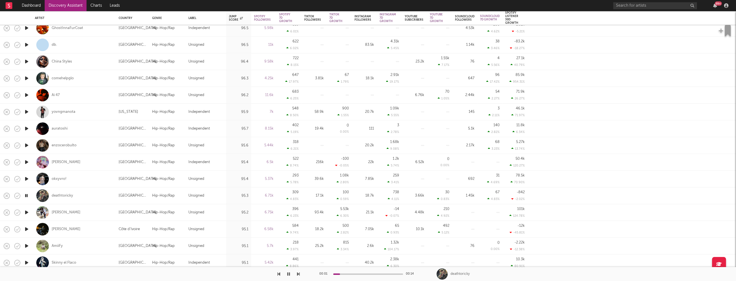
click at [26, 229] on icon "button" at bounding box center [27, 228] width 6 height 7
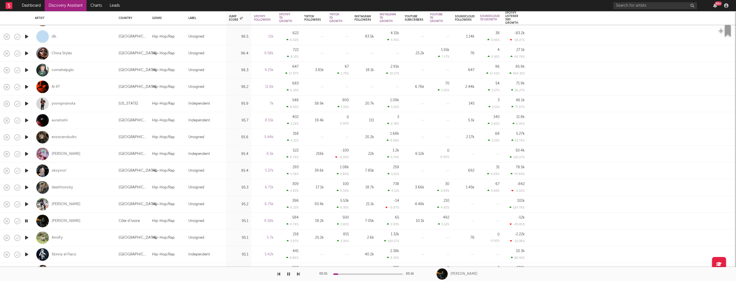
click at [27, 236] on icon "button" at bounding box center [27, 237] width 6 height 7
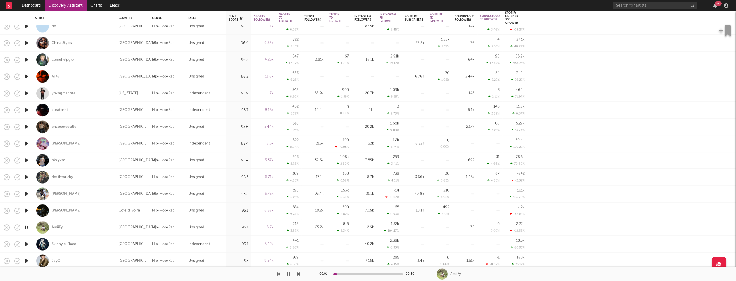
click at [27, 243] on icon "button" at bounding box center [27, 244] width 6 height 7
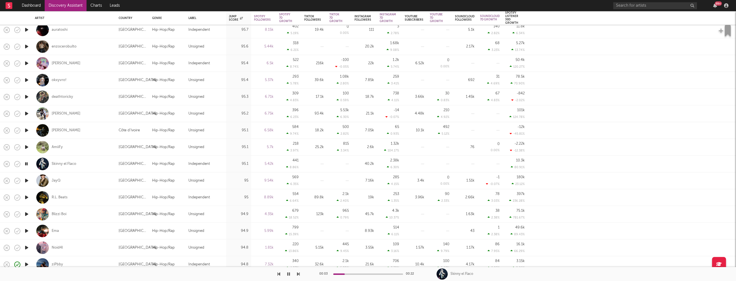
click at [27, 230] on icon "button" at bounding box center [27, 230] width 6 height 7
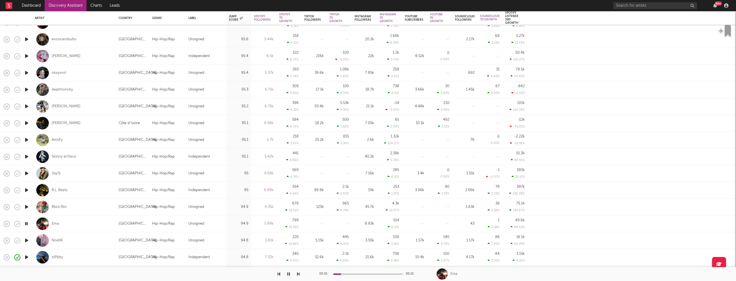
click at [27, 222] on icon "button" at bounding box center [26, 223] width 5 height 7
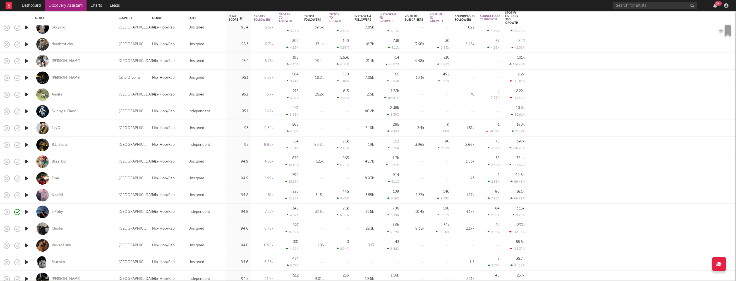
click at [26, 229] on icon "button" at bounding box center [27, 228] width 6 height 7
click at [27, 228] on icon "button" at bounding box center [26, 228] width 5 height 7
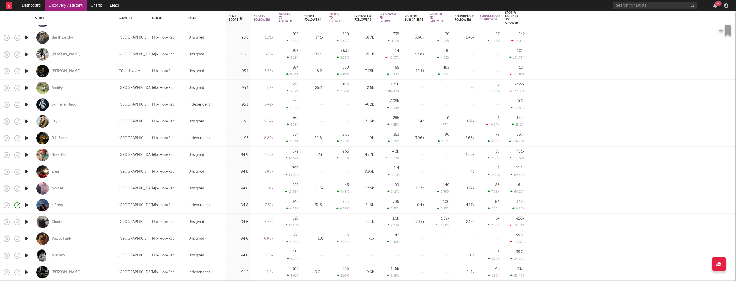
click at [27, 239] on icon "button" at bounding box center [27, 238] width 6 height 7
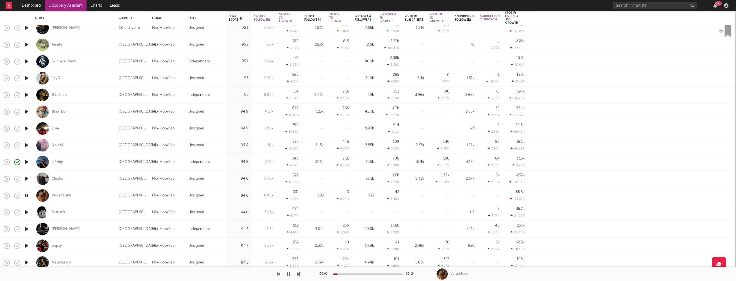
click at [27, 229] on icon "button" at bounding box center [27, 228] width 6 height 7
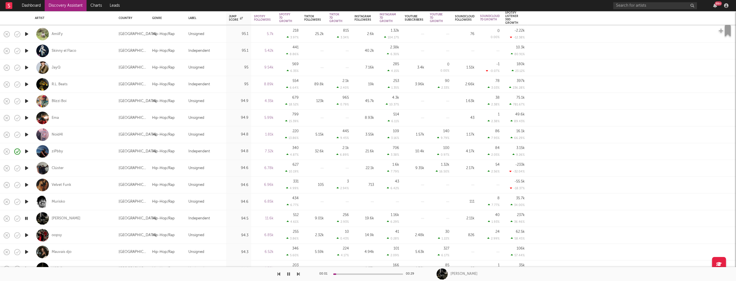
click at [27, 217] on icon "button" at bounding box center [26, 218] width 5 height 7
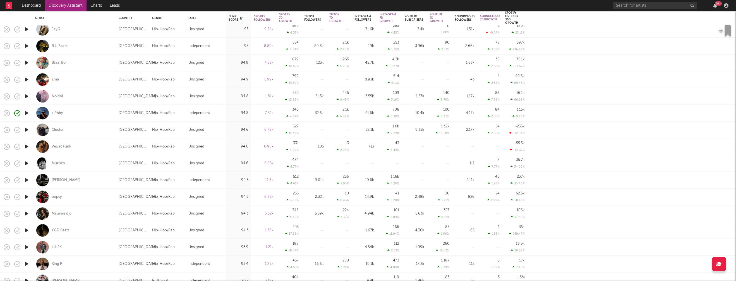
click at [27, 213] on icon "button" at bounding box center [27, 213] width 6 height 7
click at [26, 230] on icon "button" at bounding box center [27, 230] width 6 height 7
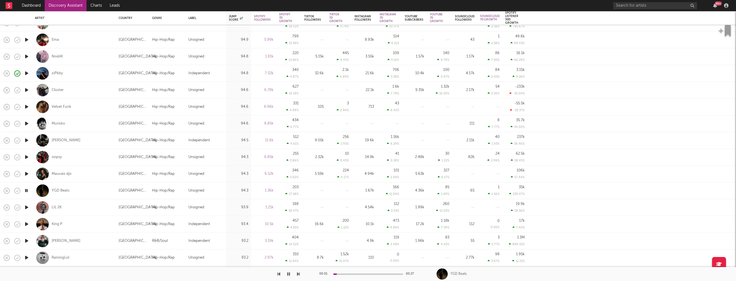
click at [29, 224] on icon "button" at bounding box center [27, 223] width 6 height 7
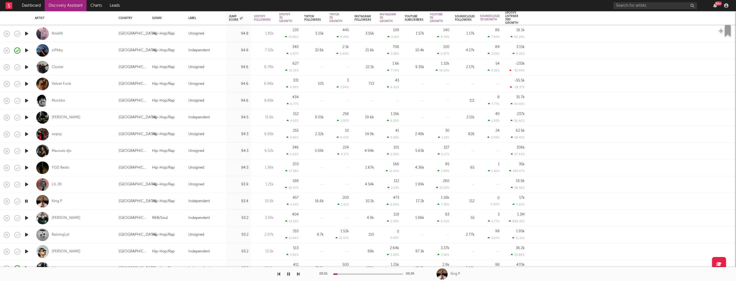
click at [27, 234] on icon "button" at bounding box center [27, 234] width 6 height 7
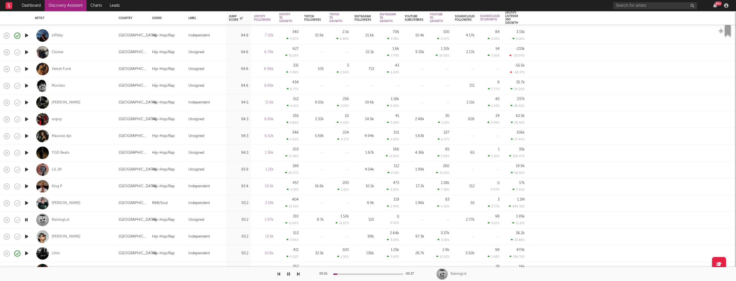
click at [27, 219] on icon "button" at bounding box center [26, 219] width 5 height 7
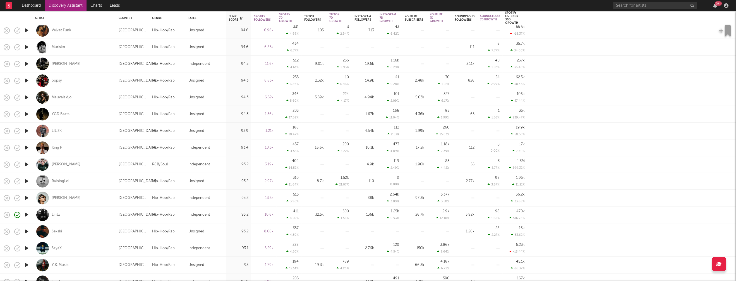
click at [27, 230] on icon "button" at bounding box center [27, 231] width 6 height 7
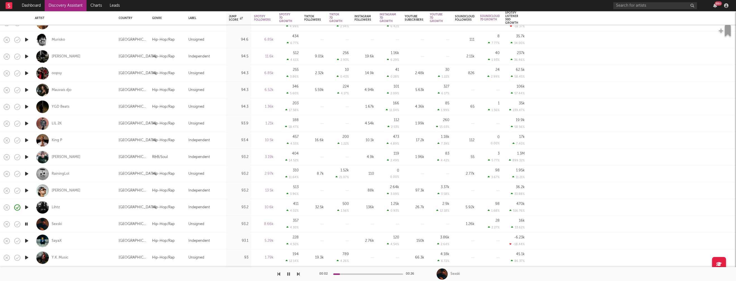
click at [26, 241] on icon "button" at bounding box center [27, 240] width 6 height 7
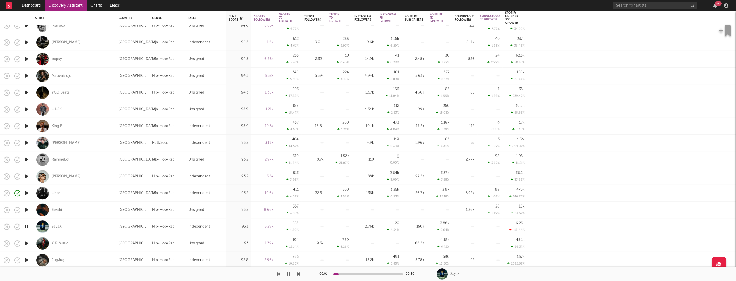
click at [27, 243] on icon "button" at bounding box center [27, 243] width 6 height 7
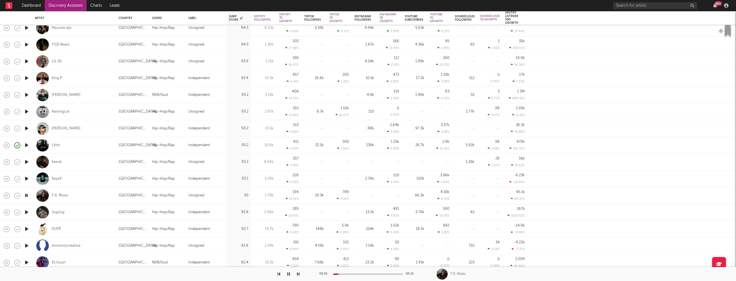
click at [25, 227] on icon "button" at bounding box center [27, 228] width 6 height 7
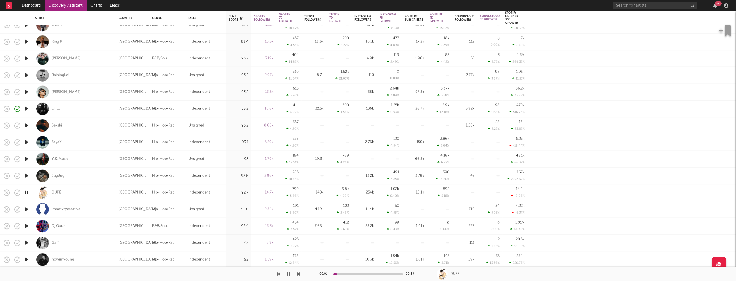
click at [27, 243] on icon "button" at bounding box center [27, 242] width 6 height 7
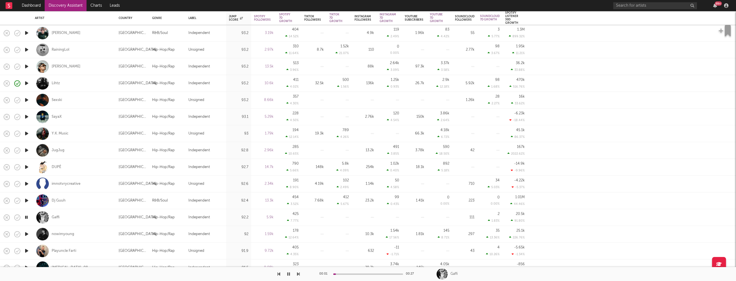
click at [27, 233] on icon "button" at bounding box center [27, 233] width 6 height 7
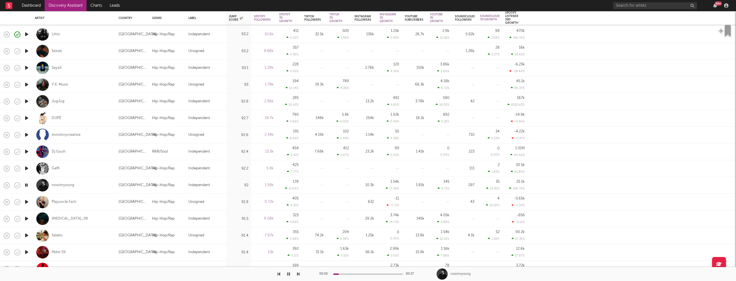
click at [27, 219] on icon "button" at bounding box center [27, 218] width 6 height 7
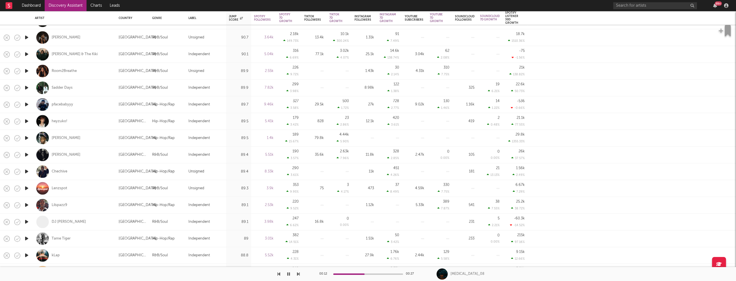
click at [28, 237] on icon "button" at bounding box center [27, 238] width 6 height 7
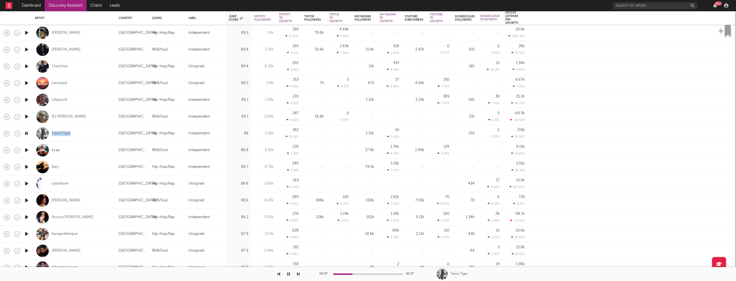
click at [27, 232] on icon "button" at bounding box center [27, 233] width 6 height 7
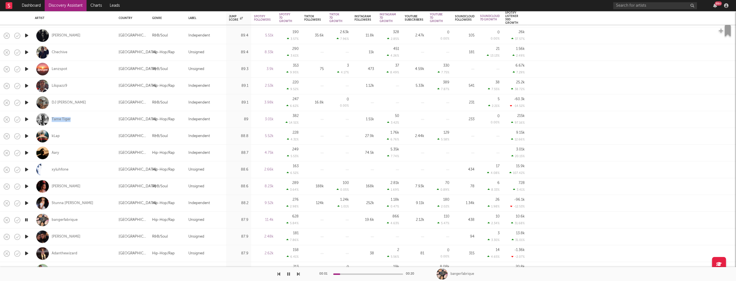
click at [27, 236] on icon "button" at bounding box center [27, 236] width 6 height 7
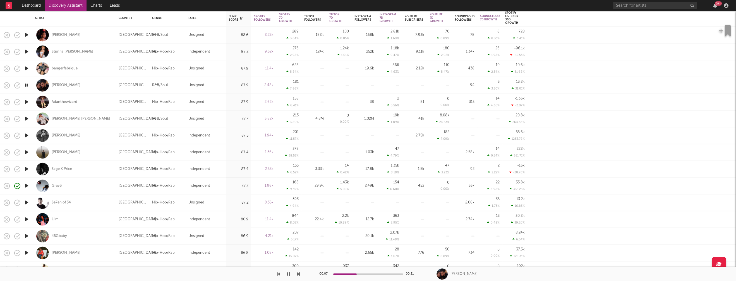
click at [27, 235] on icon "button" at bounding box center [27, 235] width 6 height 7
click at [27, 235] on icon "button" at bounding box center [26, 235] width 5 height 7
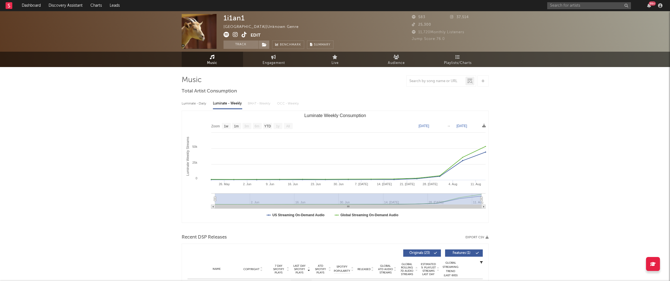
select select "1w"
click at [65, 8] on link "Discovery Assistant" at bounding box center [66, 5] width 42 height 11
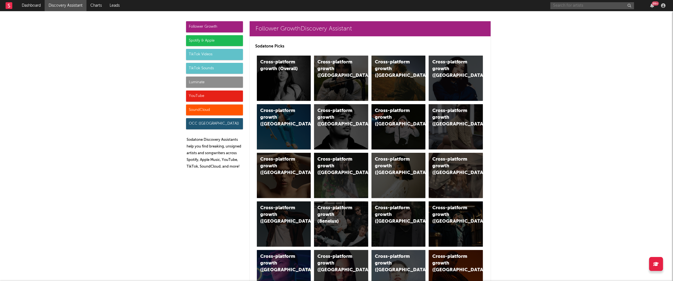
click at [570, 5] on input "text" at bounding box center [593, 5] width 84 height 7
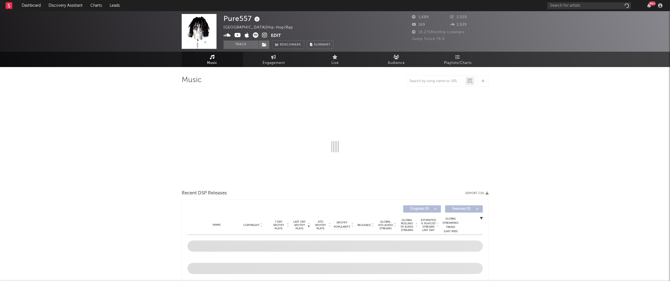
select select "6m"
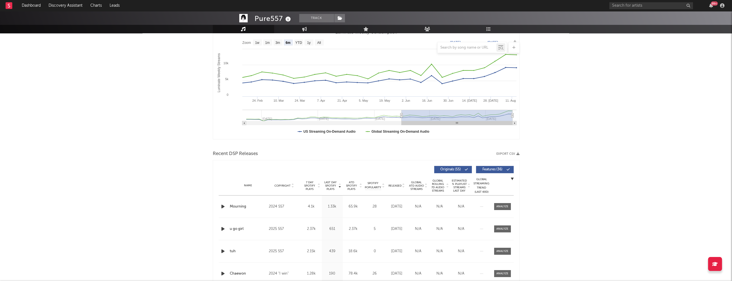
scroll to position [131, 0]
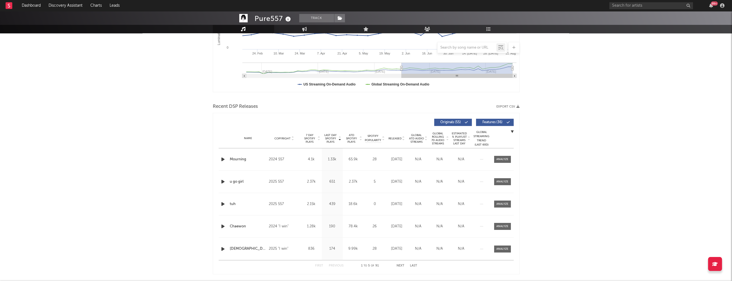
click at [223, 158] on icon "button" at bounding box center [223, 159] width 6 height 7
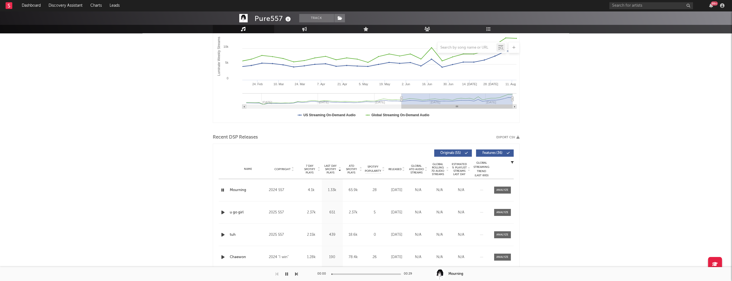
scroll to position [0, 0]
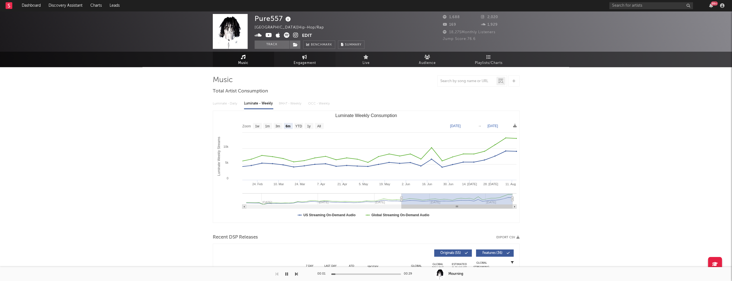
click at [303, 60] on span "Engagement" at bounding box center [305, 63] width 22 height 7
select select "1w"
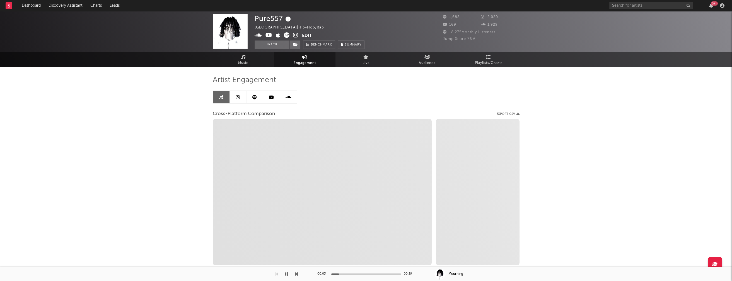
click at [295, 35] on icon at bounding box center [295, 35] width 5 height 6
select select "1m"
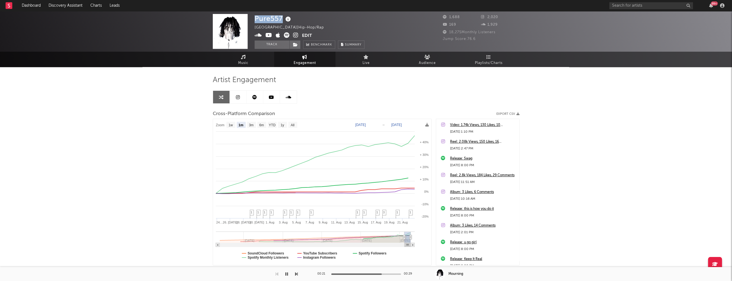
drag, startPoint x: 256, startPoint y: 17, endPoint x: 283, endPoint y: 18, distance: 27.4
click at [283, 18] on div "Pure557" at bounding box center [274, 18] width 38 height 9
copy div "Pure557"
click at [239, 66] on link "Music" at bounding box center [243, 59] width 61 height 15
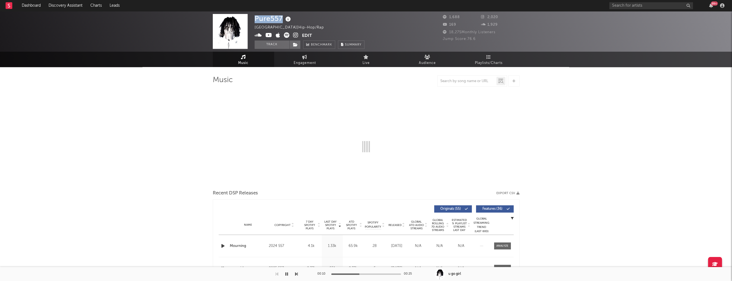
select select "6m"
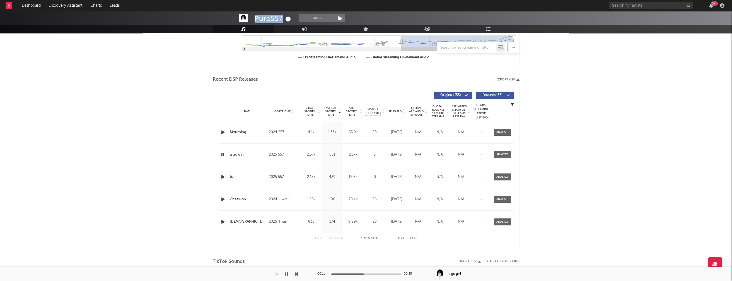
scroll to position [158, 0]
click at [221, 174] on icon "button" at bounding box center [223, 175] width 6 height 7
click at [223, 197] on icon "button" at bounding box center [223, 198] width 6 height 7
click at [223, 197] on icon "button" at bounding box center [222, 198] width 5 height 7
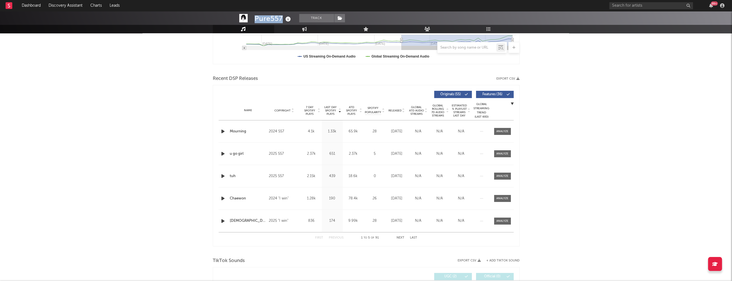
scroll to position [0, 0]
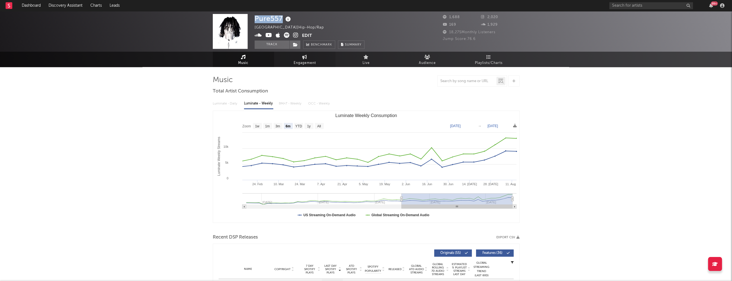
click at [310, 59] on link "Engagement" at bounding box center [304, 59] width 61 height 15
select select "1w"
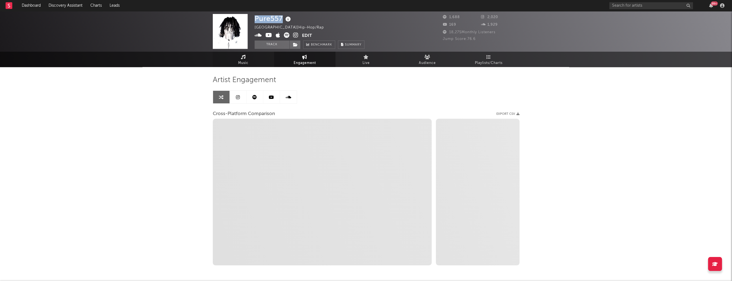
select select "1m"
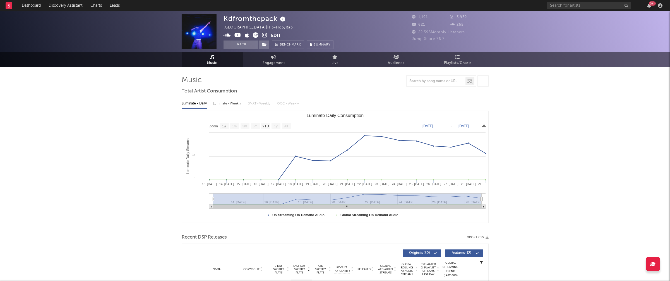
select select "1w"
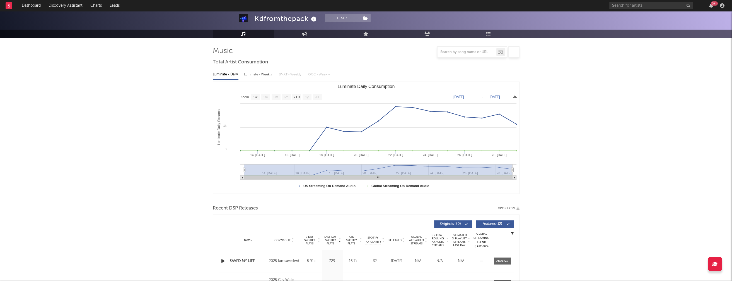
scroll to position [148, 0]
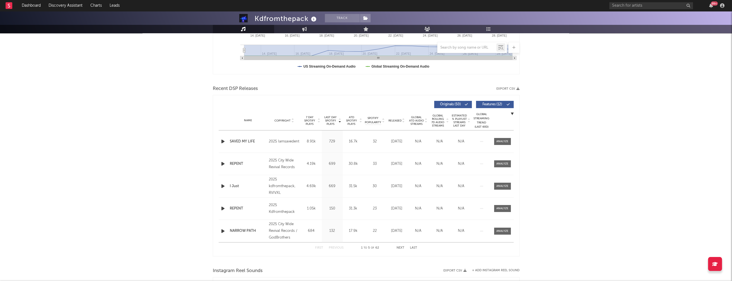
click at [222, 142] on icon "button" at bounding box center [223, 141] width 6 height 7
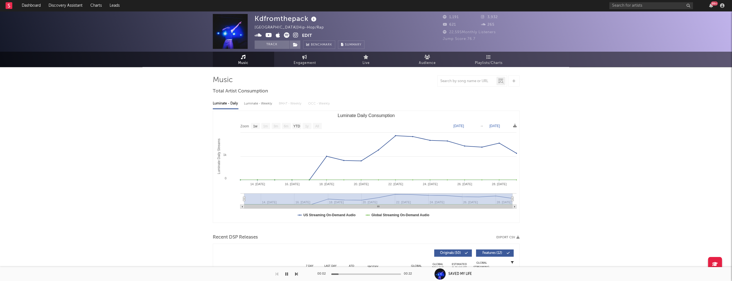
click at [263, 103] on div "Luminate - Weekly" at bounding box center [258, 103] width 29 height 9
select select "1w"
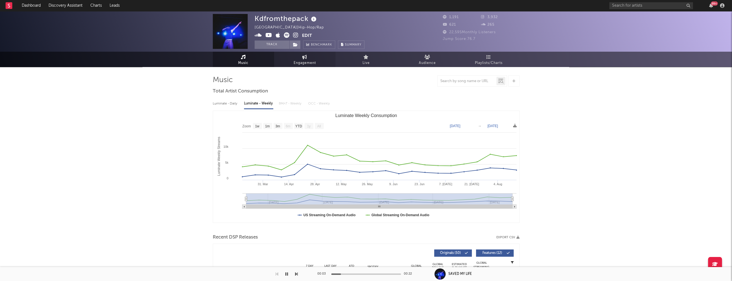
click at [304, 66] on span "Engagement" at bounding box center [305, 63] width 22 height 7
select select "1w"
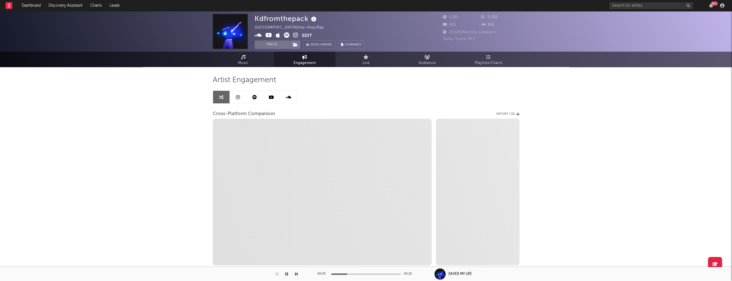
click at [296, 35] on icon at bounding box center [295, 35] width 5 height 6
select select "1m"
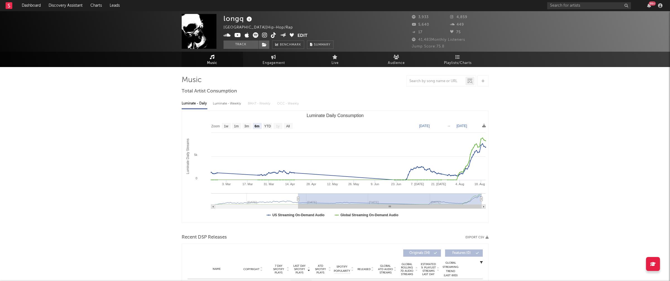
select select "6m"
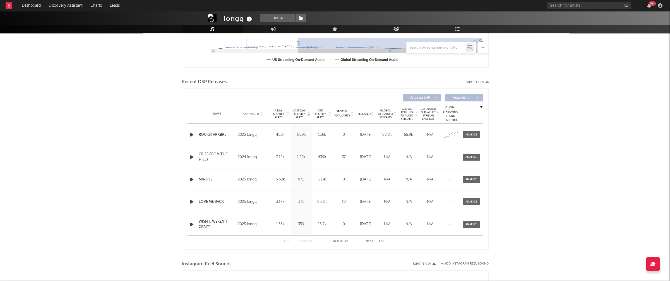
click at [189, 134] on icon "button" at bounding box center [192, 134] width 6 height 7
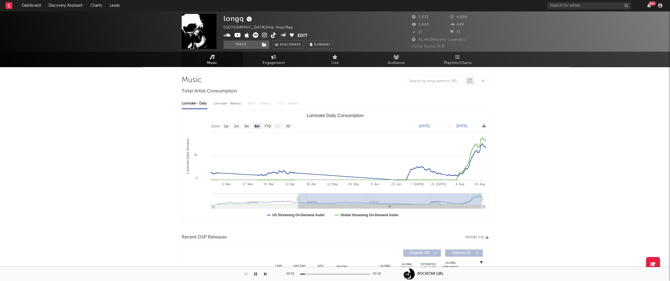
click at [231, 103] on div "Luminate - Weekly" at bounding box center [227, 103] width 29 height 9
select select "6m"
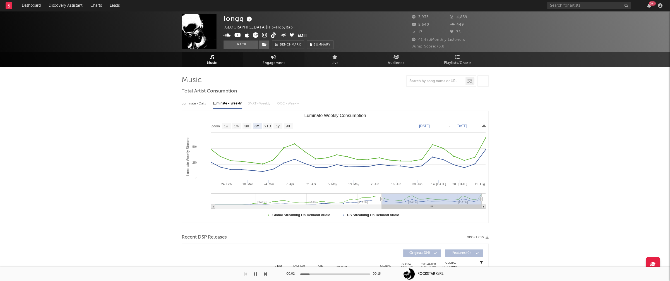
click at [275, 64] on span "Engagement" at bounding box center [274, 63] width 22 height 7
select select "1w"
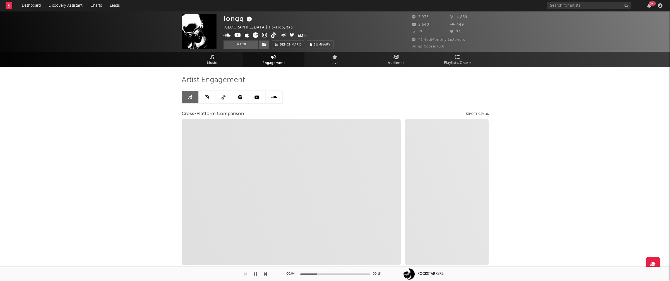
click at [264, 34] on icon at bounding box center [264, 35] width 5 height 6
select select "1m"
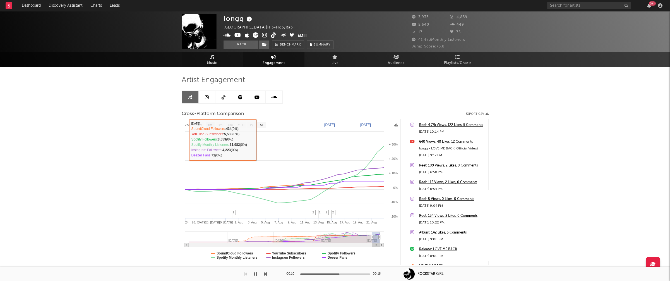
click at [204, 60] on link "Music" at bounding box center [212, 59] width 61 height 15
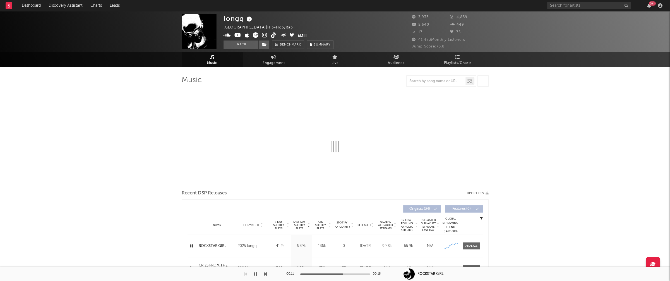
select select "6m"
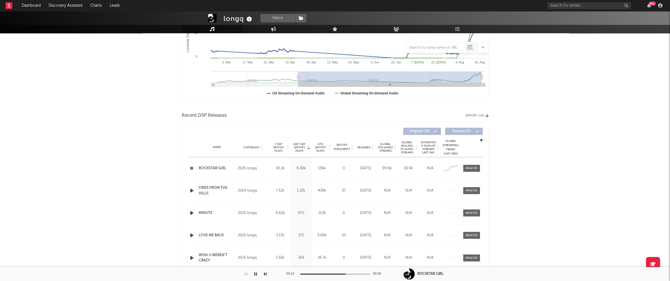
scroll to position [134, 0]
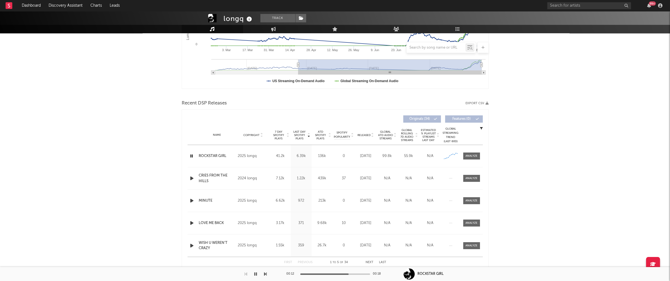
click at [190, 177] on icon "button" at bounding box center [192, 178] width 6 height 7
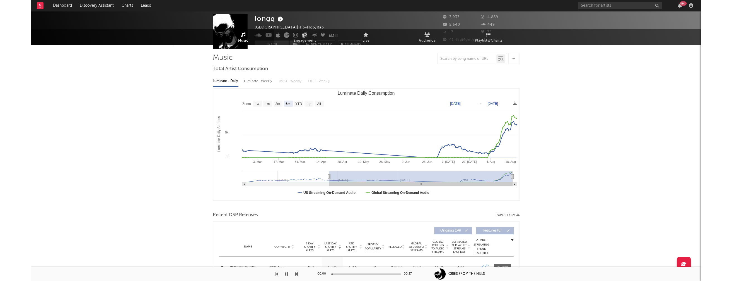
scroll to position [0, 0]
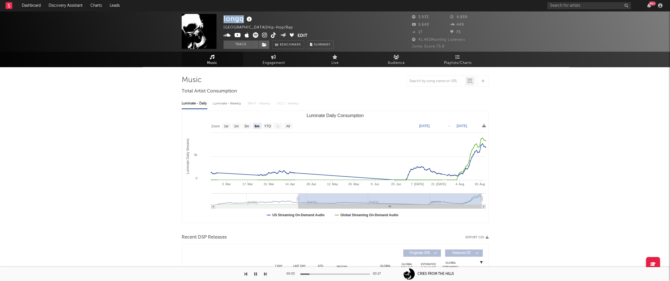
drag, startPoint x: 224, startPoint y: 19, endPoint x: 243, endPoint y: 21, distance: 19.6
click at [243, 21] on div "longq" at bounding box center [239, 18] width 30 height 9
copy div "longq"
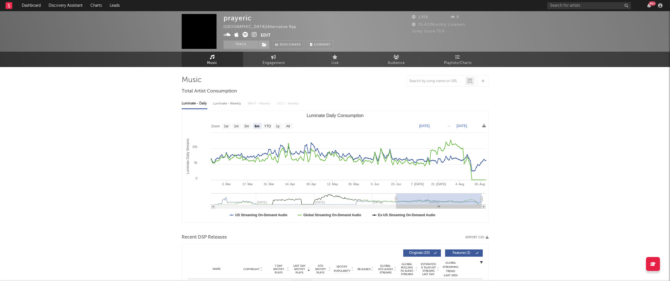
select select "6m"
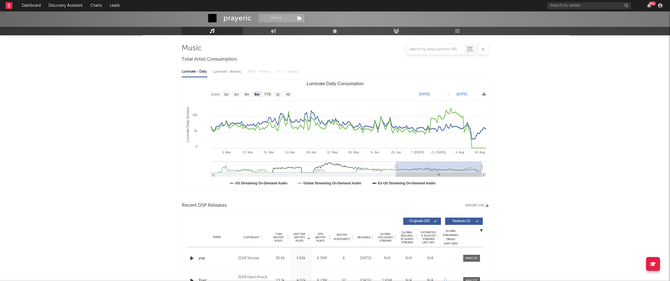
scroll to position [95, 0]
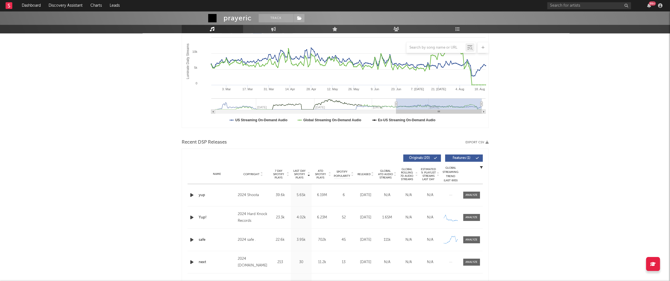
click at [191, 195] on icon "button" at bounding box center [192, 194] width 6 height 7
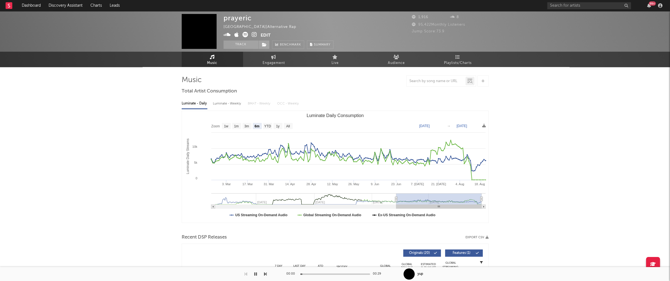
click at [232, 103] on div "Luminate - Weekly" at bounding box center [227, 103] width 29 height 9
select select "6m"
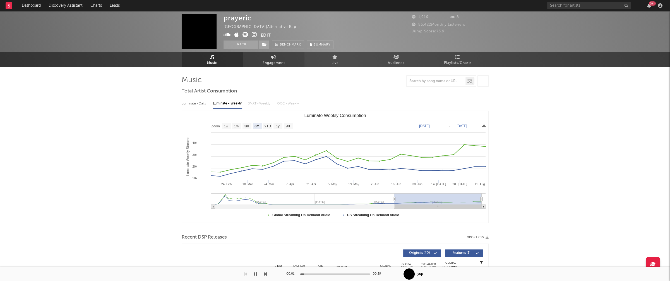
click at [273, 63] on span "Engagement" at bounding box center [274, 63] width 22 height 7
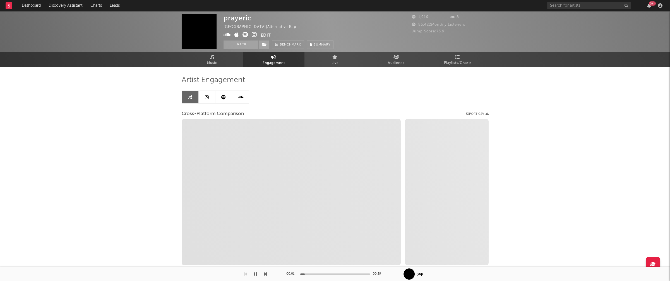
select select "1w"
click at [253, 34] on icon at bounding box center [254, 35] width 5 height 6
select select "1m"
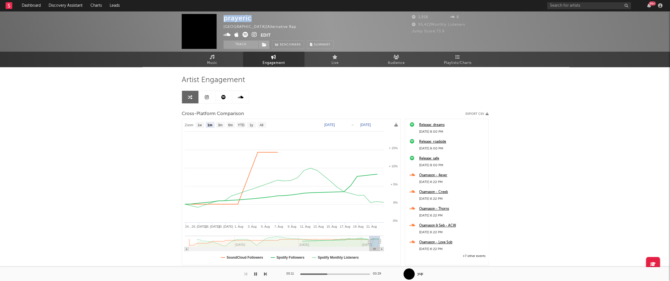
drag, startPoint x: 224, startPoint y: 20, endPoint x: 251, endPoint y: 18, distance: 27.1
click at [251, 18] on div "prayeric United States | Alternative Rap Edit Track Benchmark Summary" at bounding box center [279, 31] width 110 height 35
copy div "prayeric"
click at [227, 35] on icon at bounding box center [227, 35] width 7 height 6
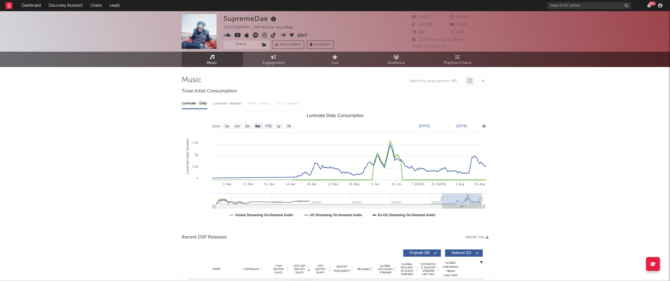
select select "6m"
click at [226, 103] on div "Luminate - Weekly" at bounding box center [227, 103] width 29 height 9
select select "6m"
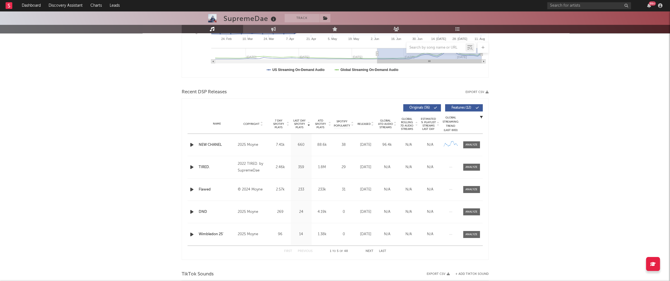
scroll to position [152, 0]
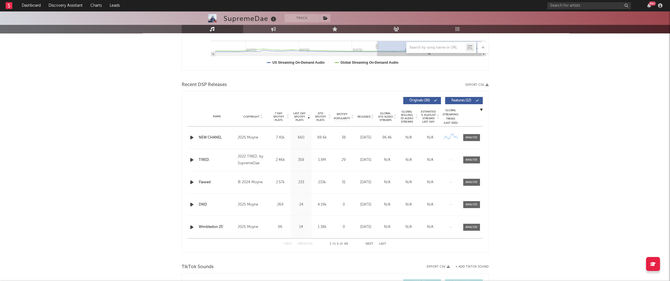
click at [192, 136] on icon "button" at bounding box center [192, 137] width 6 height 7
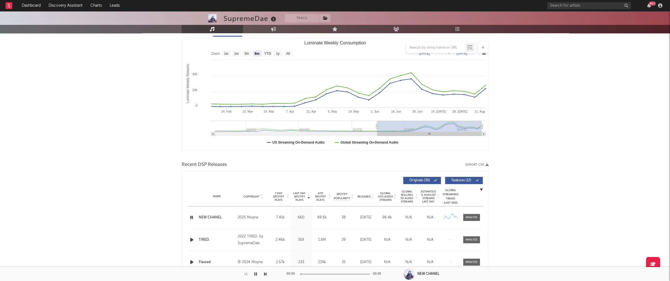
scroll to position [0, 0]
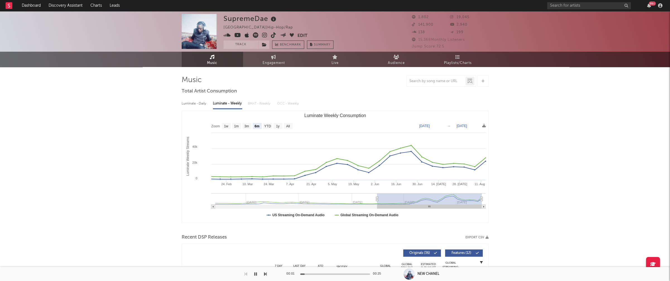
click at [264, 33] on icon at bounding box center [264, 35] width 5 height 6
drag, startPoint x: 224, startPoint y: 19, endPoint x: 266, endPoint y: 19, distance: 42.1
click at [266, 19] on div "SupremeDae" at bounding box center [251, 18] width 54 height 9
copy div "SupremeDae"
click at [235, 35] on icon at bounding box center [237, 35] width 7 height 6
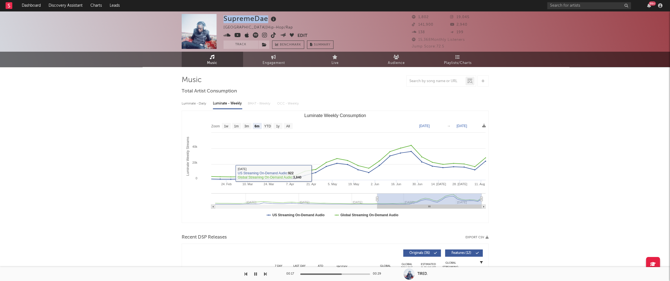
click at [255, 274] on icon "button" at bounding box center [255, 274] width 3 height 4
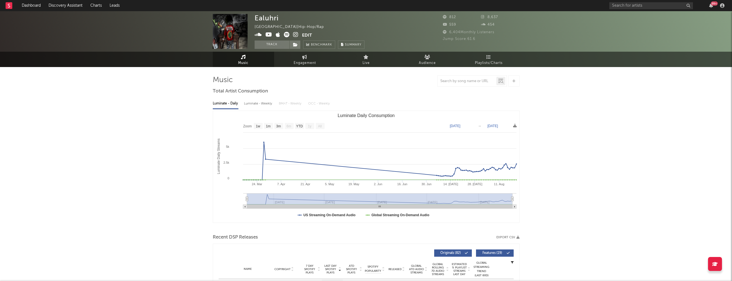
select select "1w"
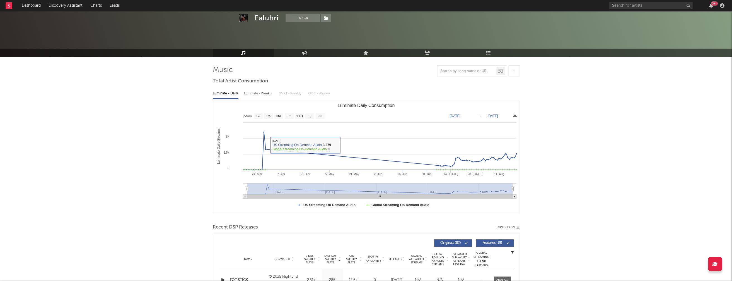
scroll to position [38, 0]
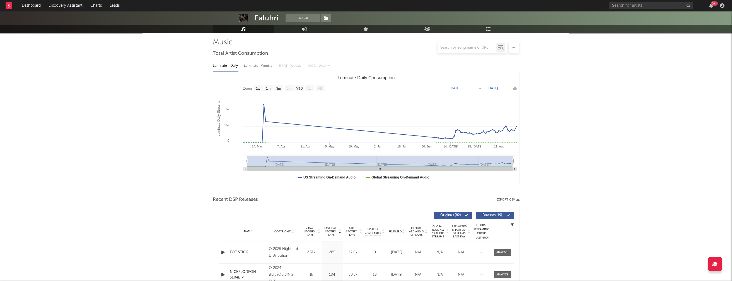
click at [222, 251] on icon "button" at bounding box center [223, 252] width 6 height 7
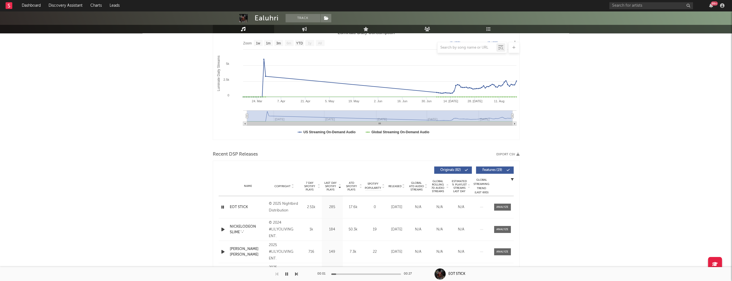
scroll to position [0, 0]
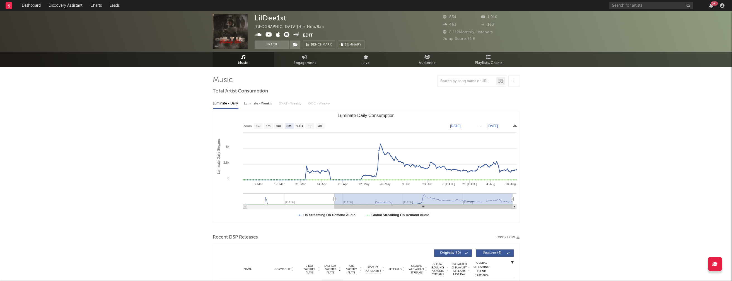
select select "6m"
click at [254, 104] on div "Luminate - Weekly" at bounding box center [258, 103] width 29 height 9
select select "6m"
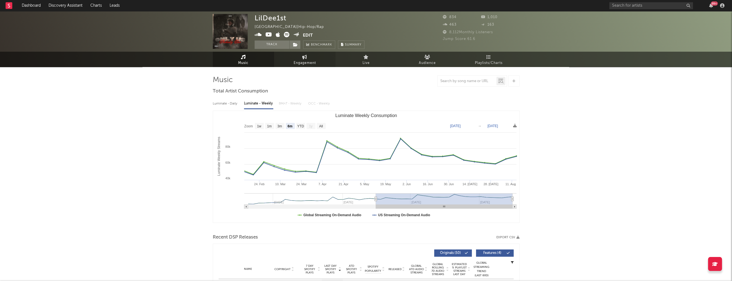
click at [302, 63] on span "Engagement" at bounding box center [305, 63] width 22 height 7
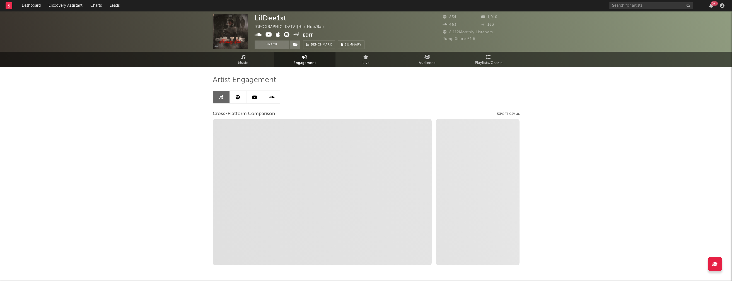
select select "1w"
select select "1m"
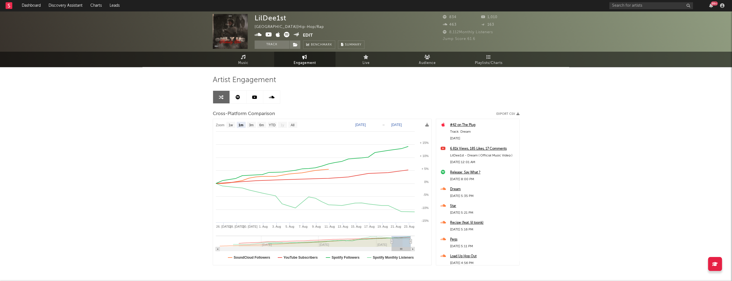
click at [270, 33] on icon at bounding box center [269, 35] width 7 height 6
drag, startPoint x: 270, startPoint y: 19, endPoint x: 288, endPoint y: 20, distance: 18.2
click at [288, 20] on div "LilDee1st [GEOGRAPHIC_DATA] | Hip-Hop/Rap Edit Track Benchmark Summary" at bounding box center [310, 31] width 110 height 35
copy div "LilDee1st"
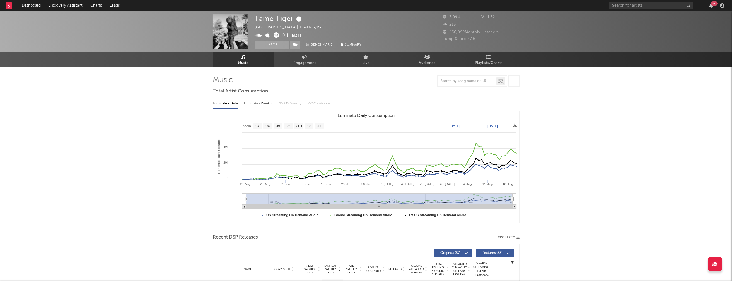
select select "1w"
